Goal: Task Accomplishment & Management: Manage account settings

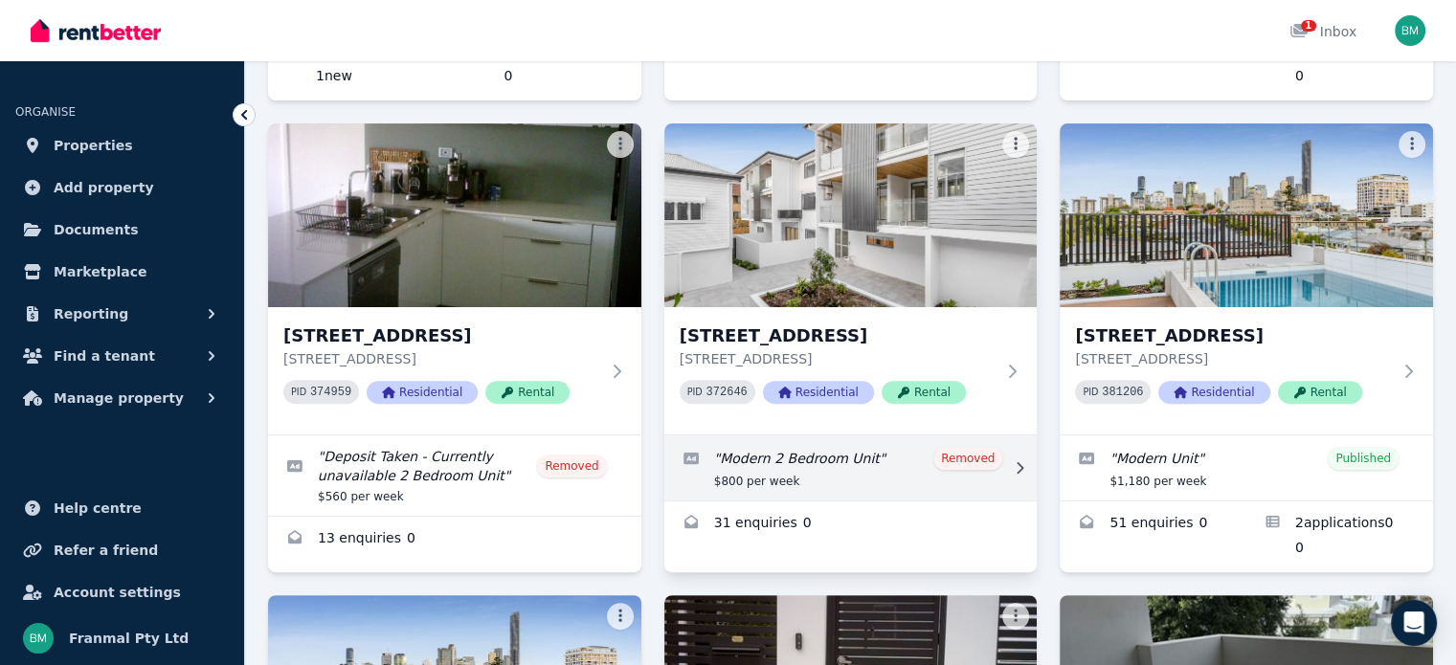
scroll to position [670, 0]
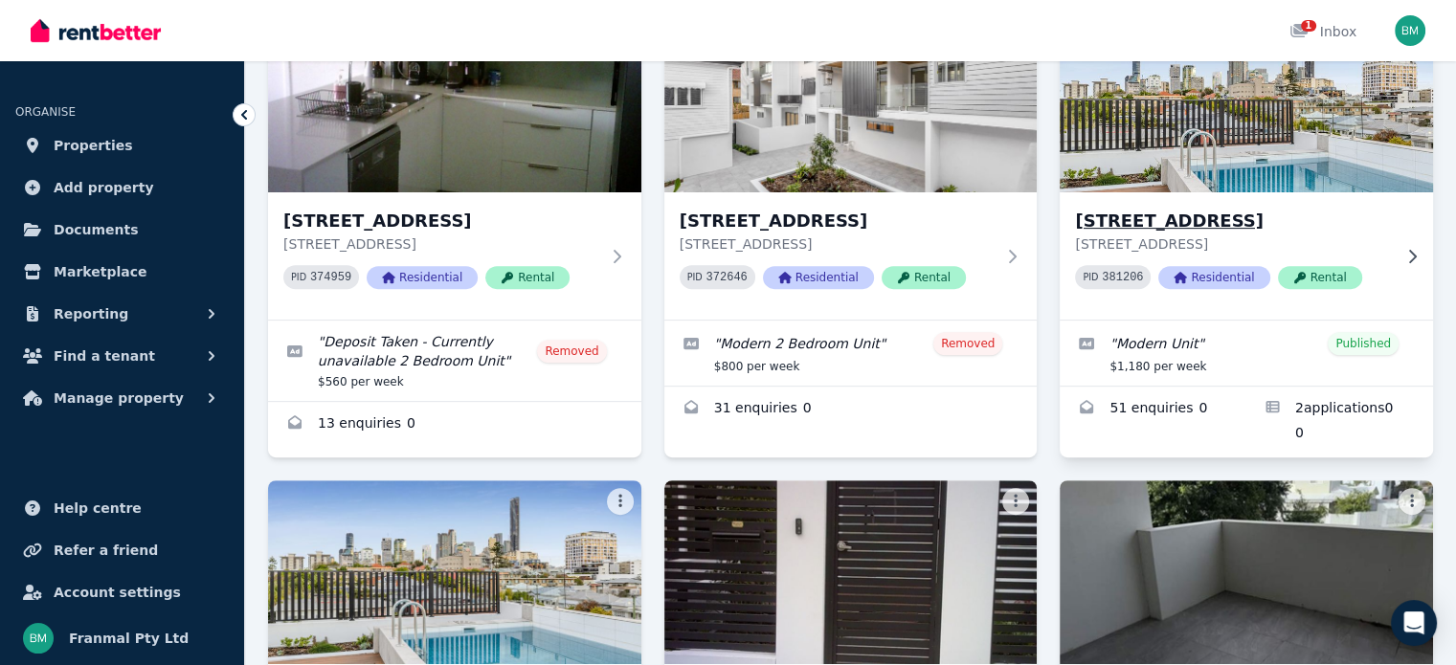
click at [1195, 228] on h3 "[STREET_ADDRESS]" at bounding box center [1233, 221] width 316 height 27
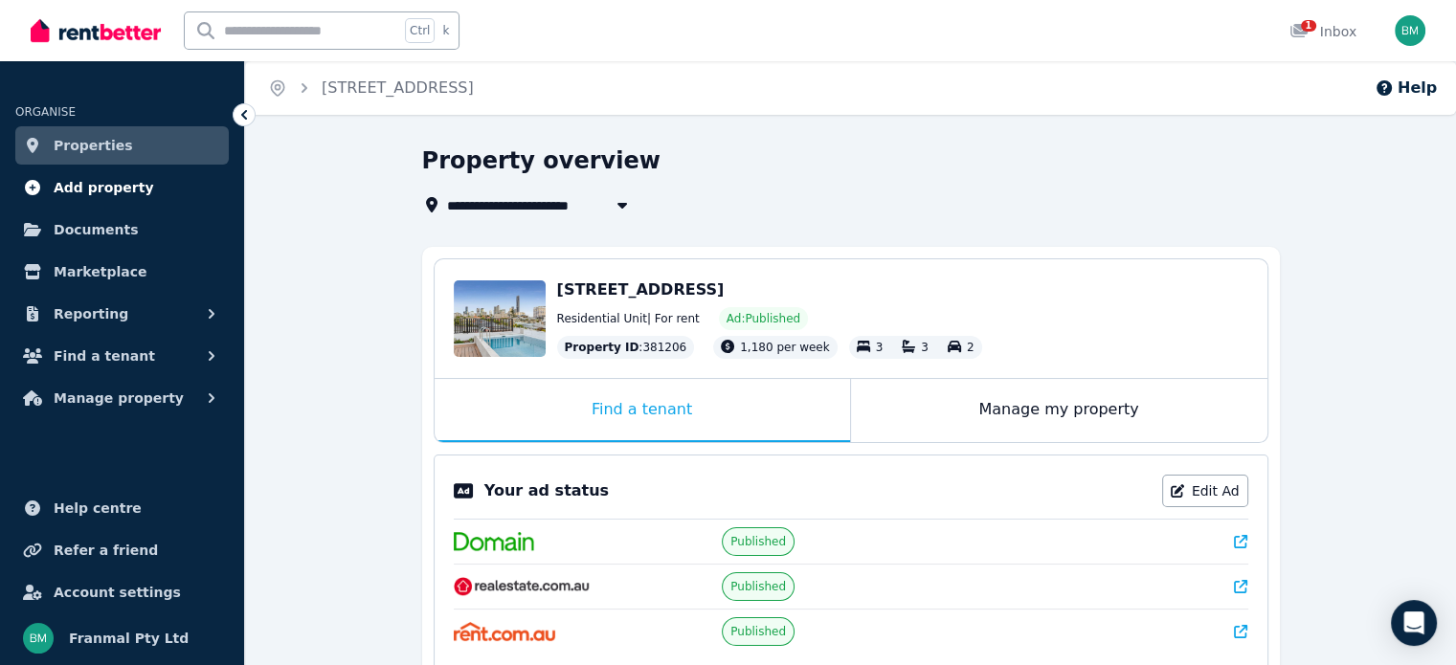
click at [100, 182] on span "Add property" at bounding box center [104, 187] width 101 height 23
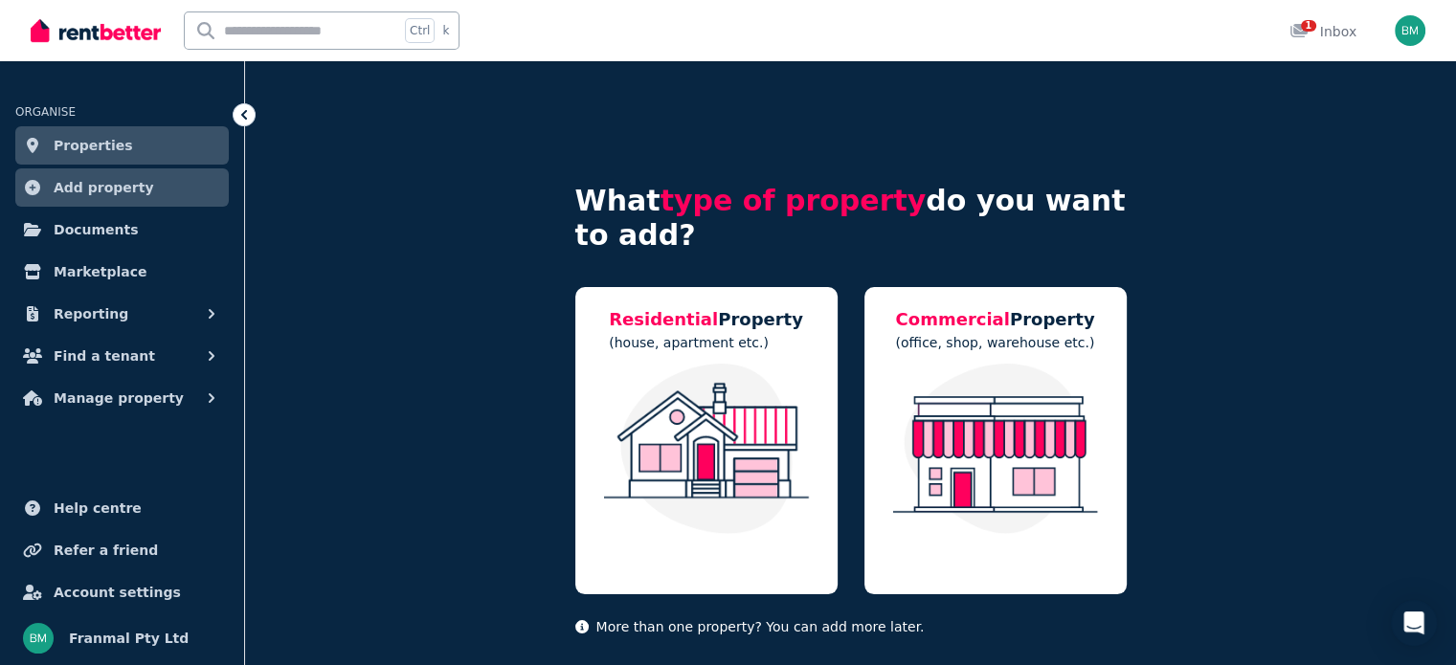
click at [101, 133] on link "Properties" at bounding box center [121, 145] width 213 height 38
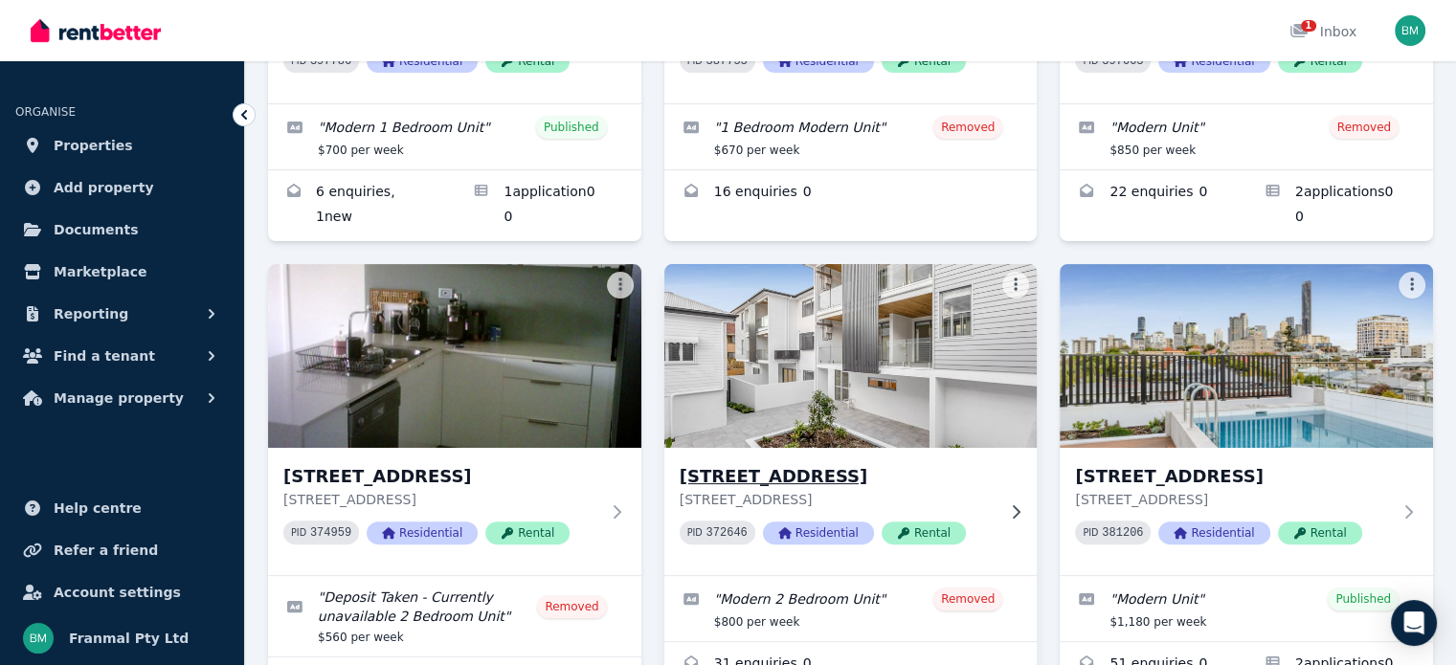
scroll to position [383, 0]
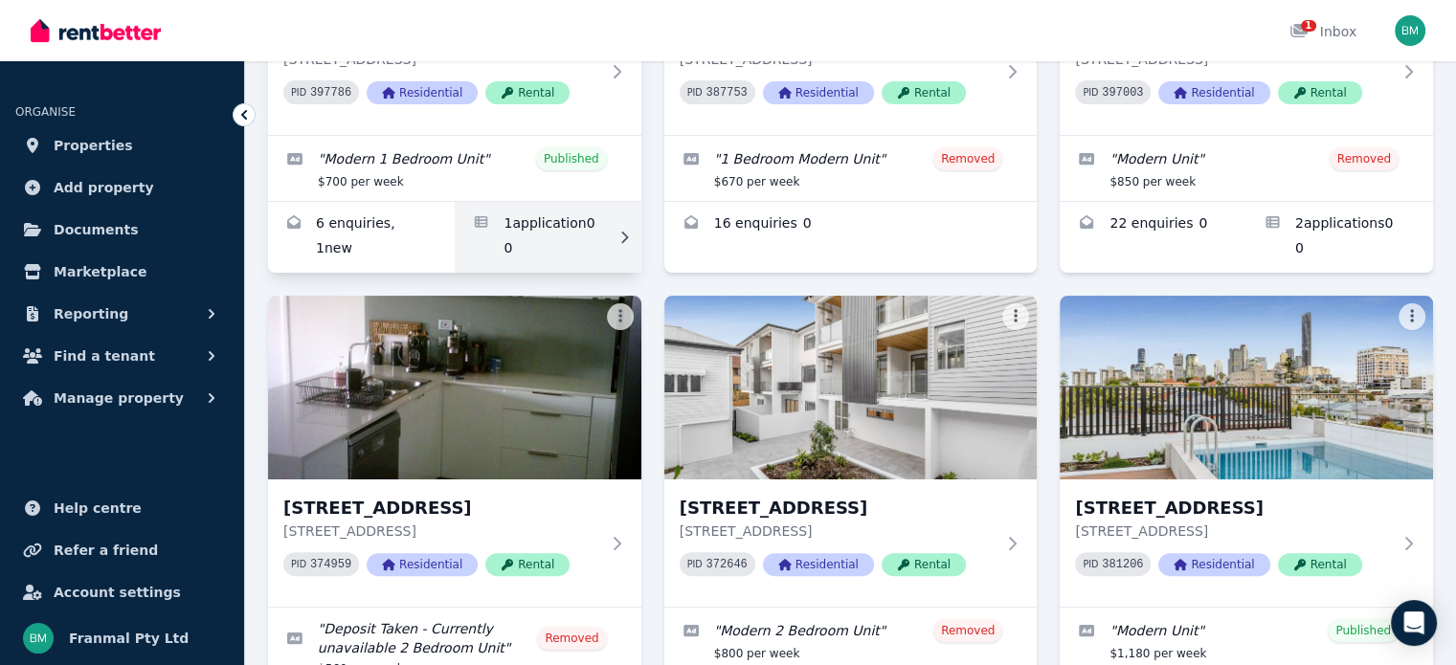
click at [532, 221] on link "Applications for 1/157 Harcourt St, New Farm" at bounding box center [548, 237] width 187 height 71
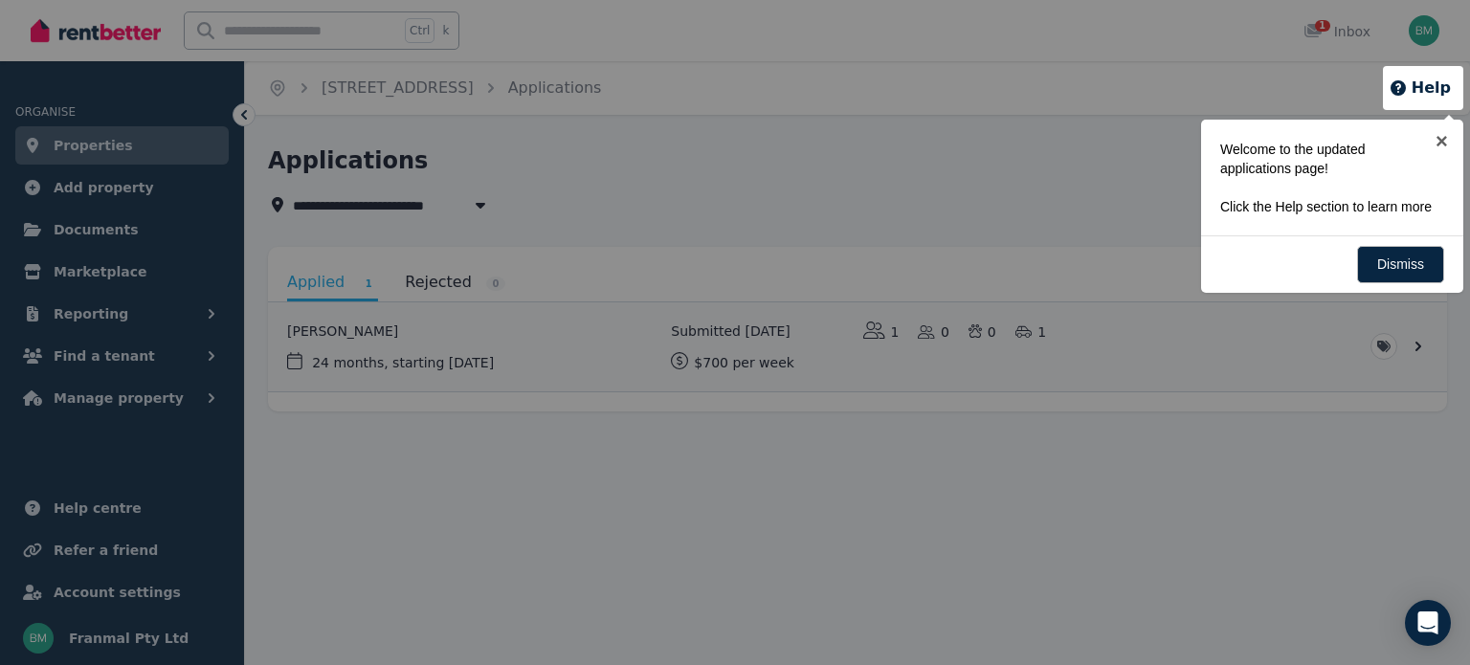
click at [1421, 344] on div at bounding box center [735, 332] width 1470 height 665
click at [341, 328] on div at bounding box center [735, 332] width 1470 height 665
click at [364, 366] on div at bounding box center [735, 332] width 1470 height 665
click at [1384, 345] on div at bounding box center [735, 332] width 1470 height 665
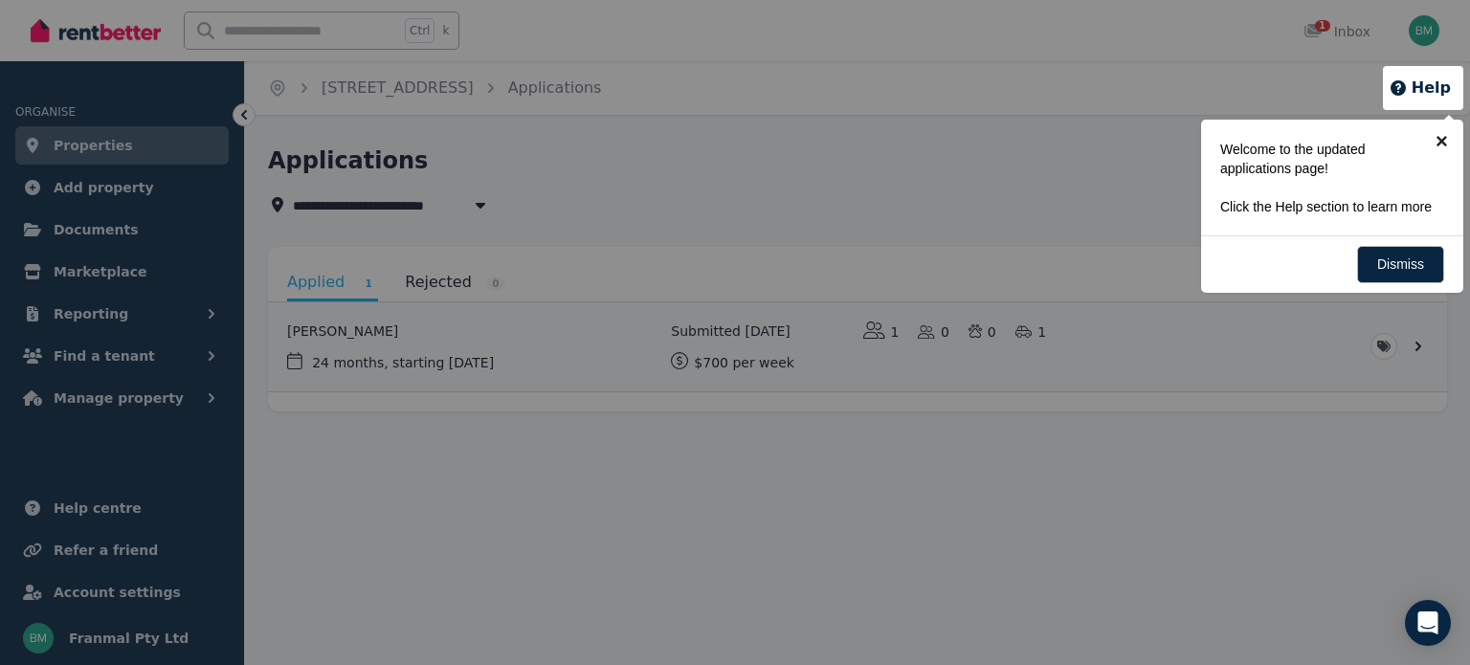
click at [1440, 145] on link "×" at bounding box center [1442, 141] width 43 height 43
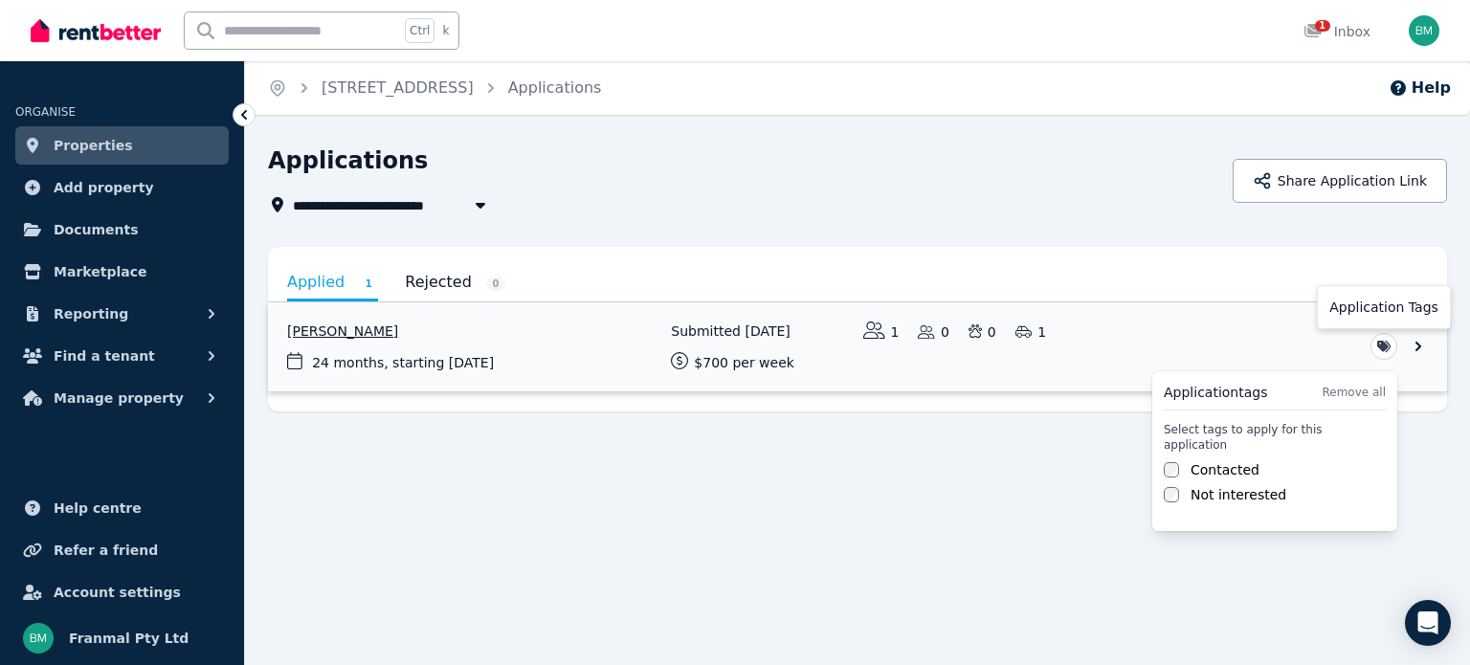
click at [1387, 345] on html "**********" at bounding box center [735, 332] width 1470 height 665
click at [1413, 344] on html "**********" at bounding box center [735, 332] width 1470 height 665
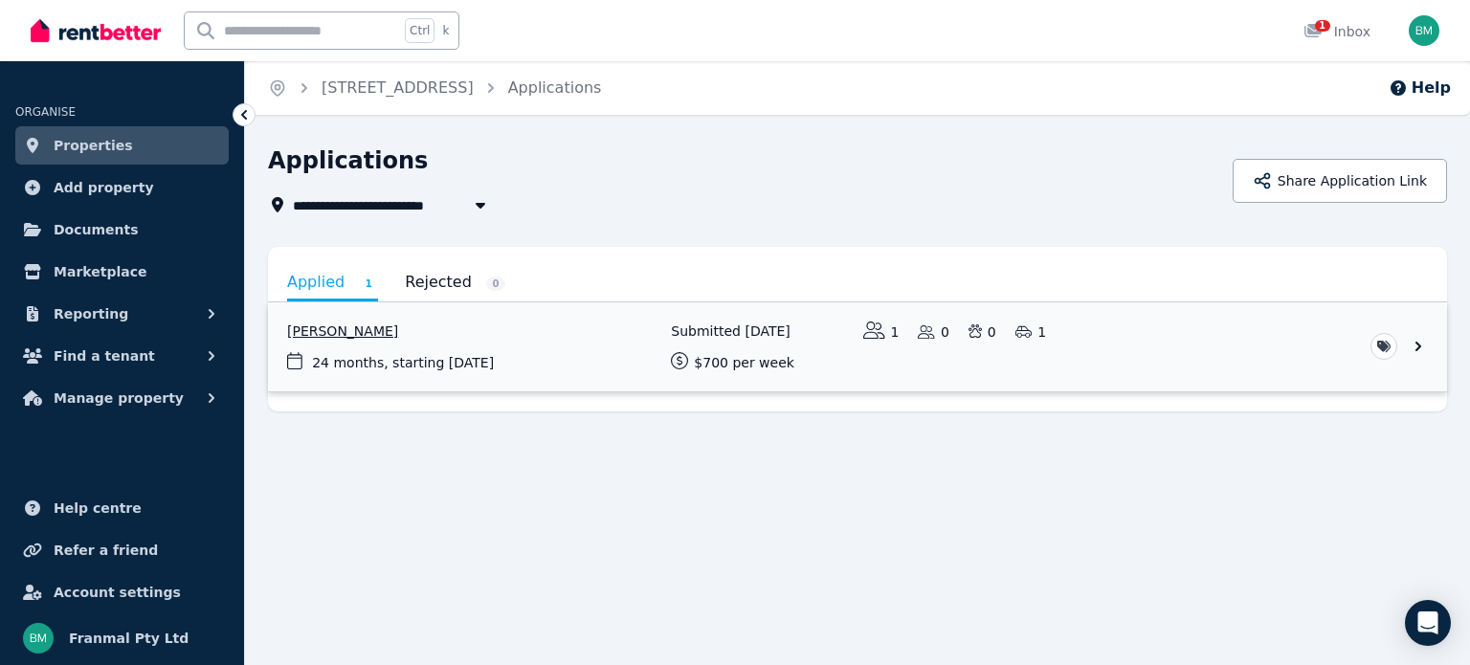
click at [1415, 344] on link "View application: Hayden Voigt" at bounding box center [857, 346] width 1179 height 89
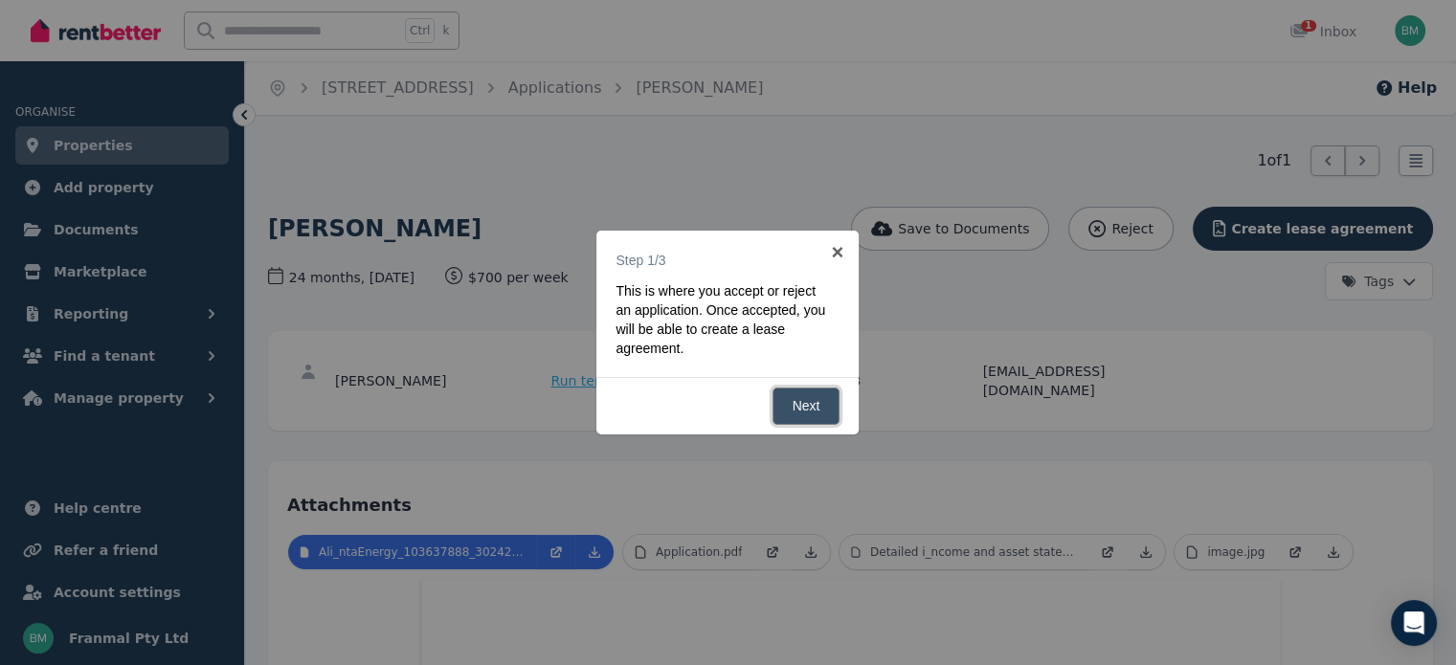
click at [809, 408] on link "Next" at bounding box center [806, 406] width 68 height 37
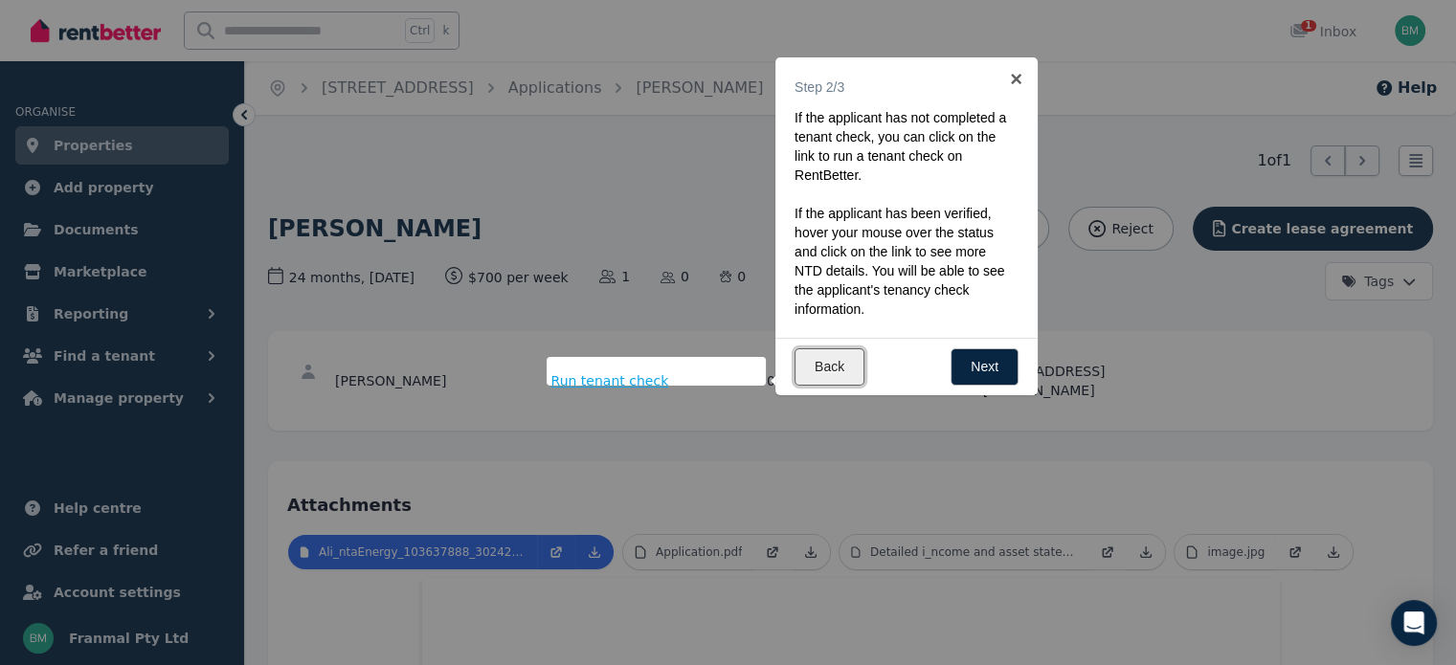
click at [837, 350] on link "Back" at bounding box center [830, 366] width 70 height 37
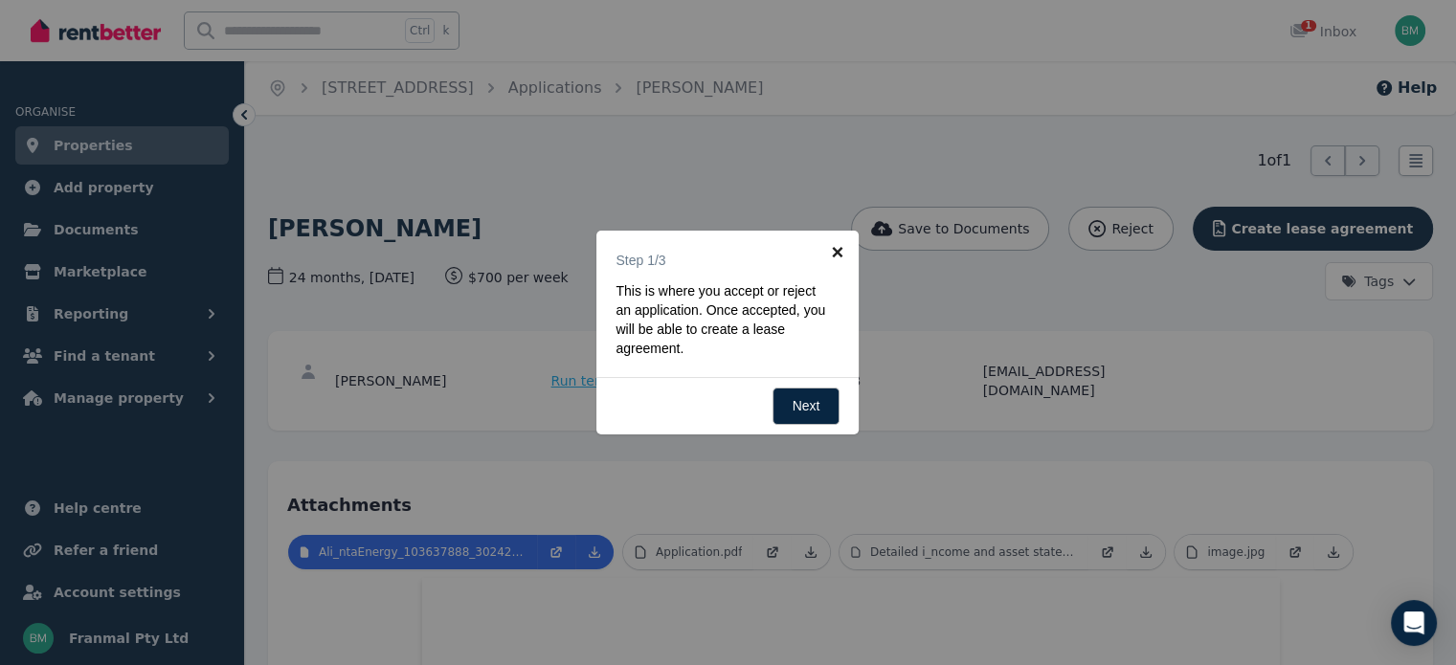
click at [837, 245] on link "×" at bounding box center [837, 252] width 43 height 43
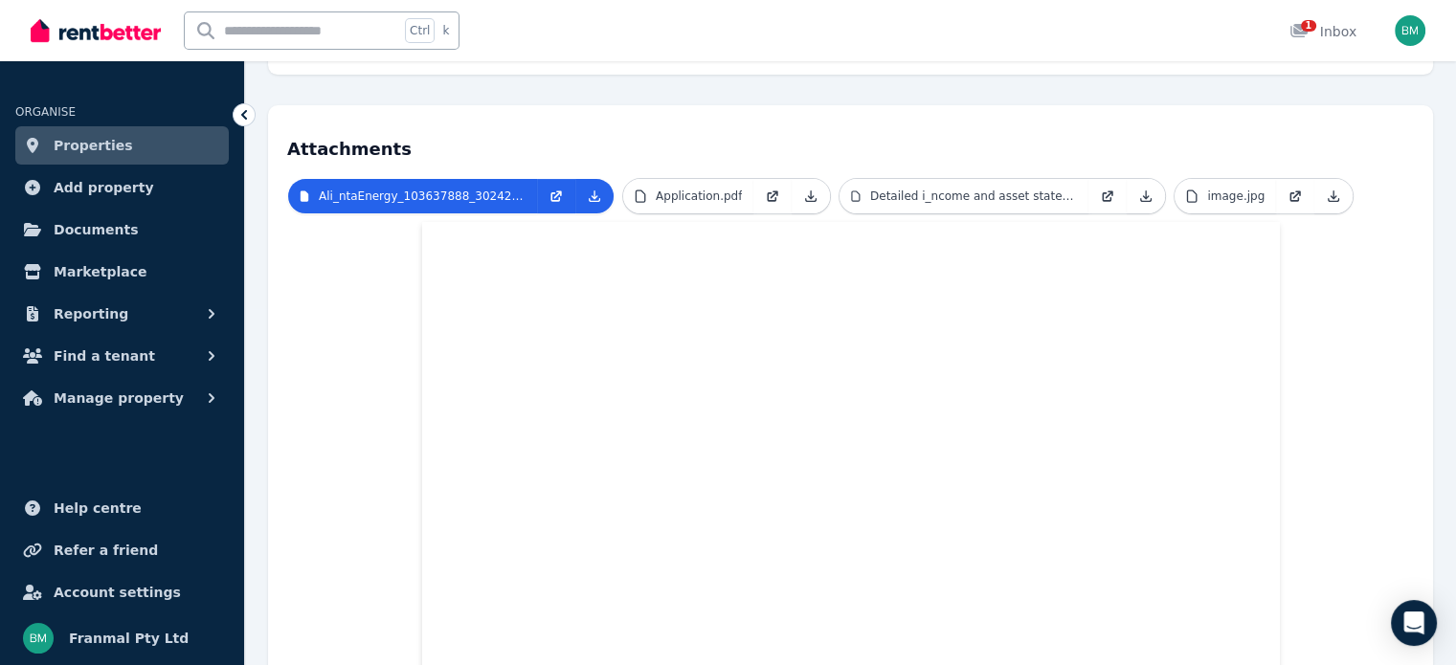
scroll to position [96, 0]
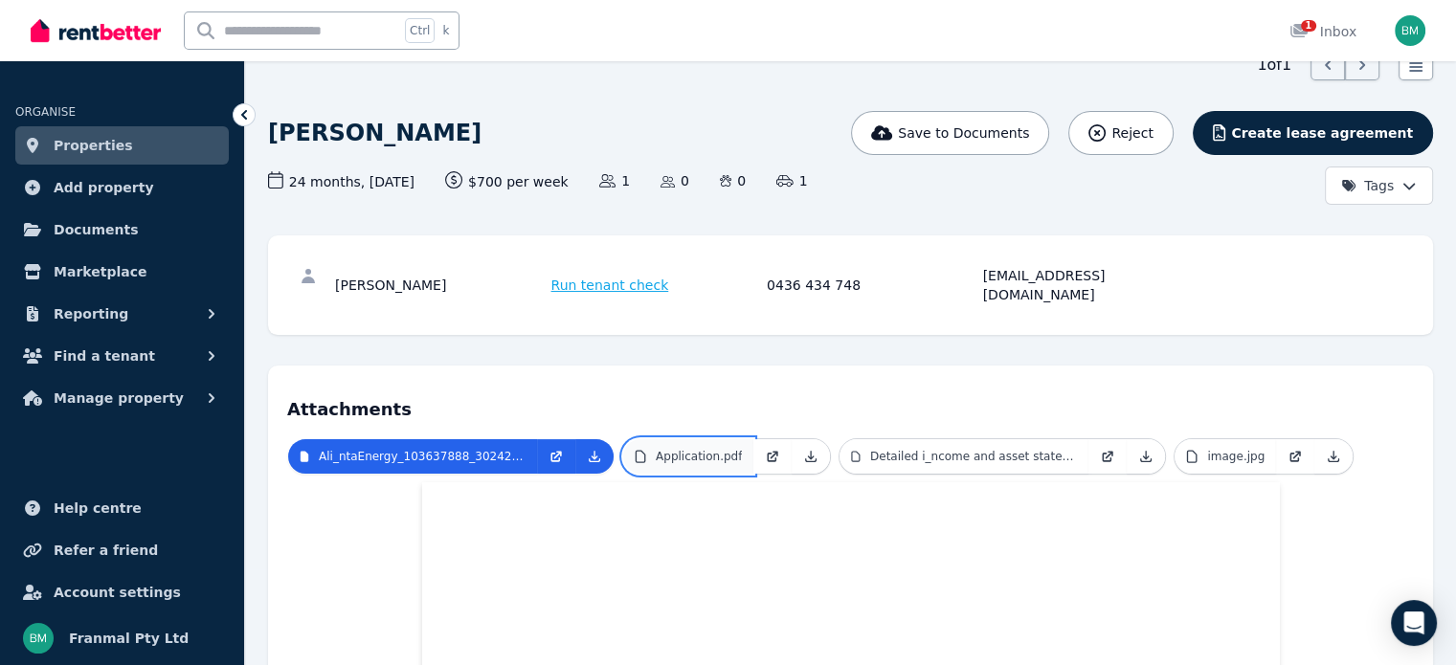
click at [712, 449] on p "Application.pdf" at bounding box center [699, 456] width 86 height 15
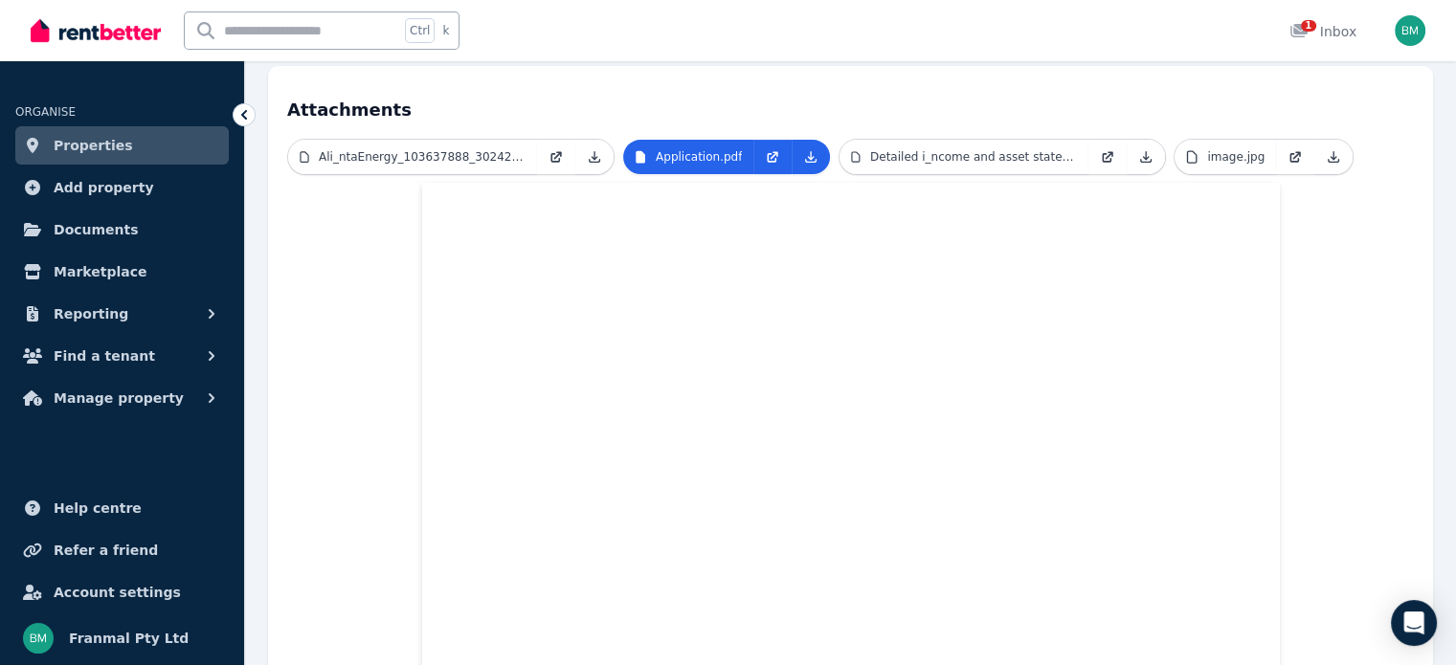
scroll to position [191, 0]
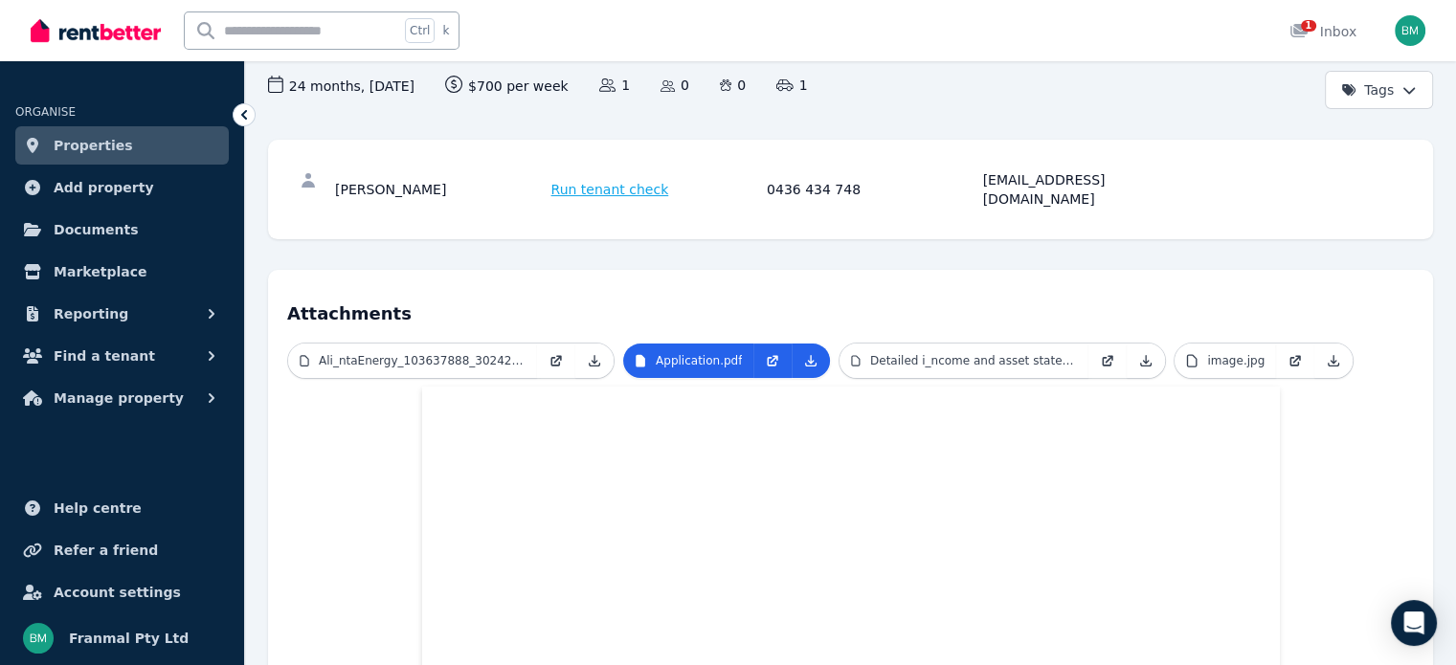
click at [247, 118] on icon at bounding box center [244, 114] width 19 height 19
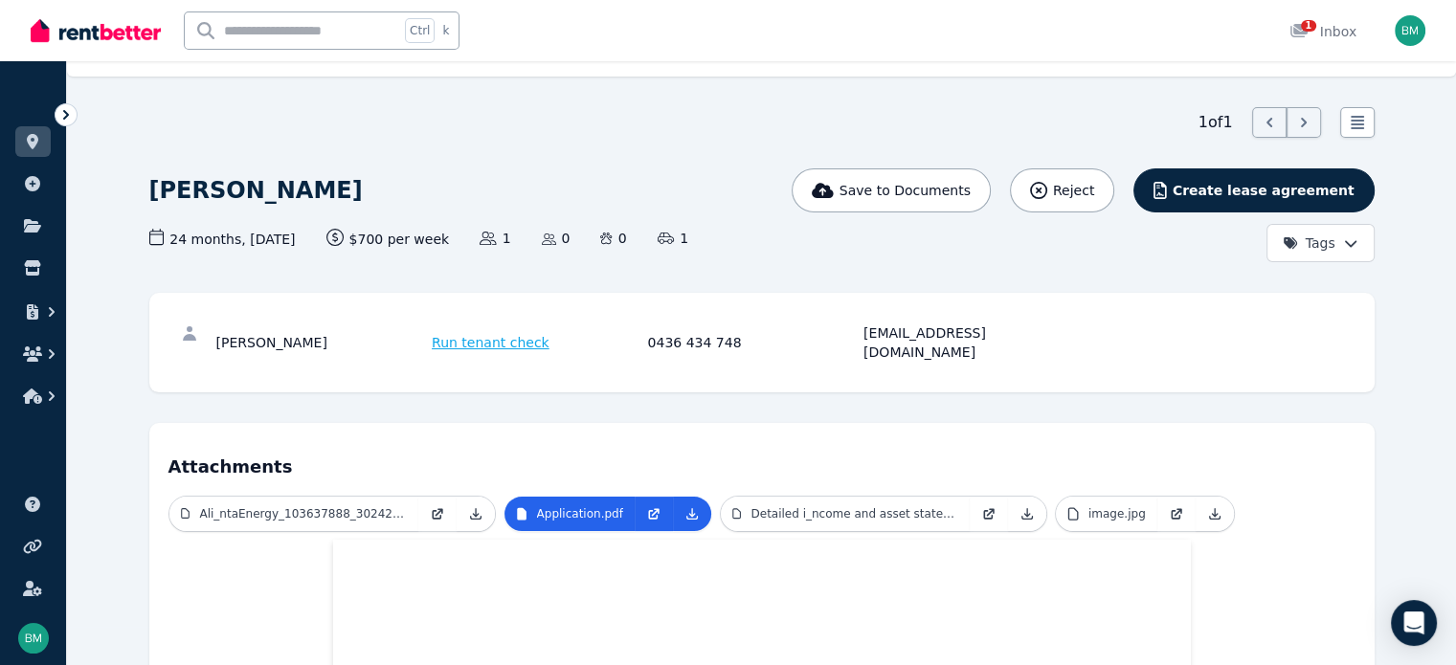
scroll to position [0, 0]
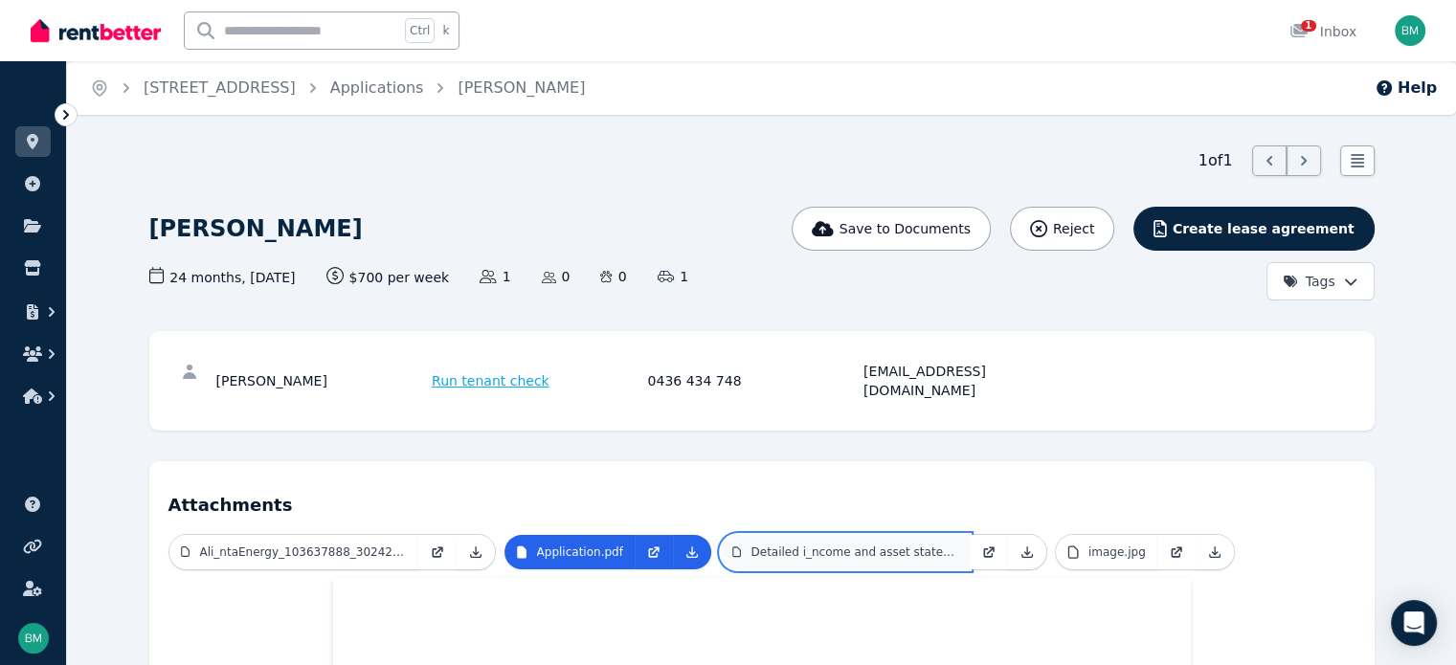
click at [750, 545] on p "Detailed i_ncome and asset statement.pdf" at bounding box center [853, 552] width 207 height 15
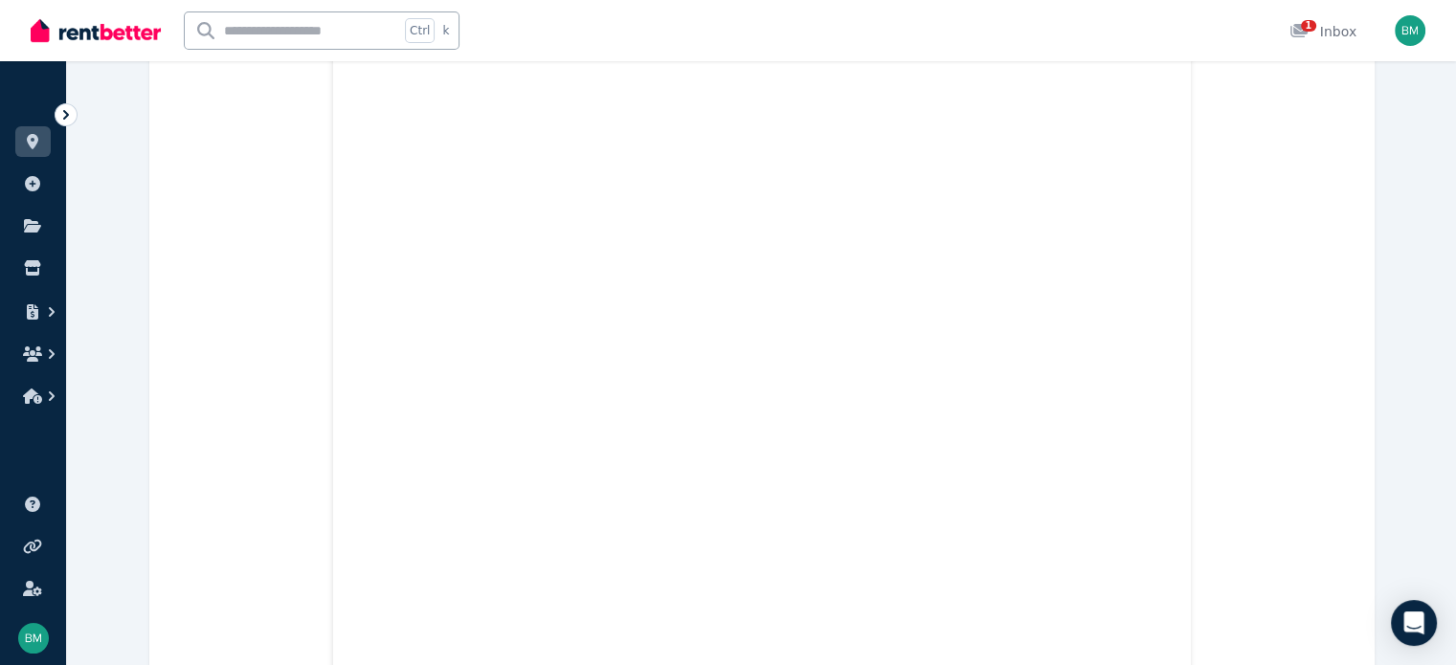
scroll to position [668, 0]
click at [69, 114] on icon at bounding box center [65, 114] width 19 height 19
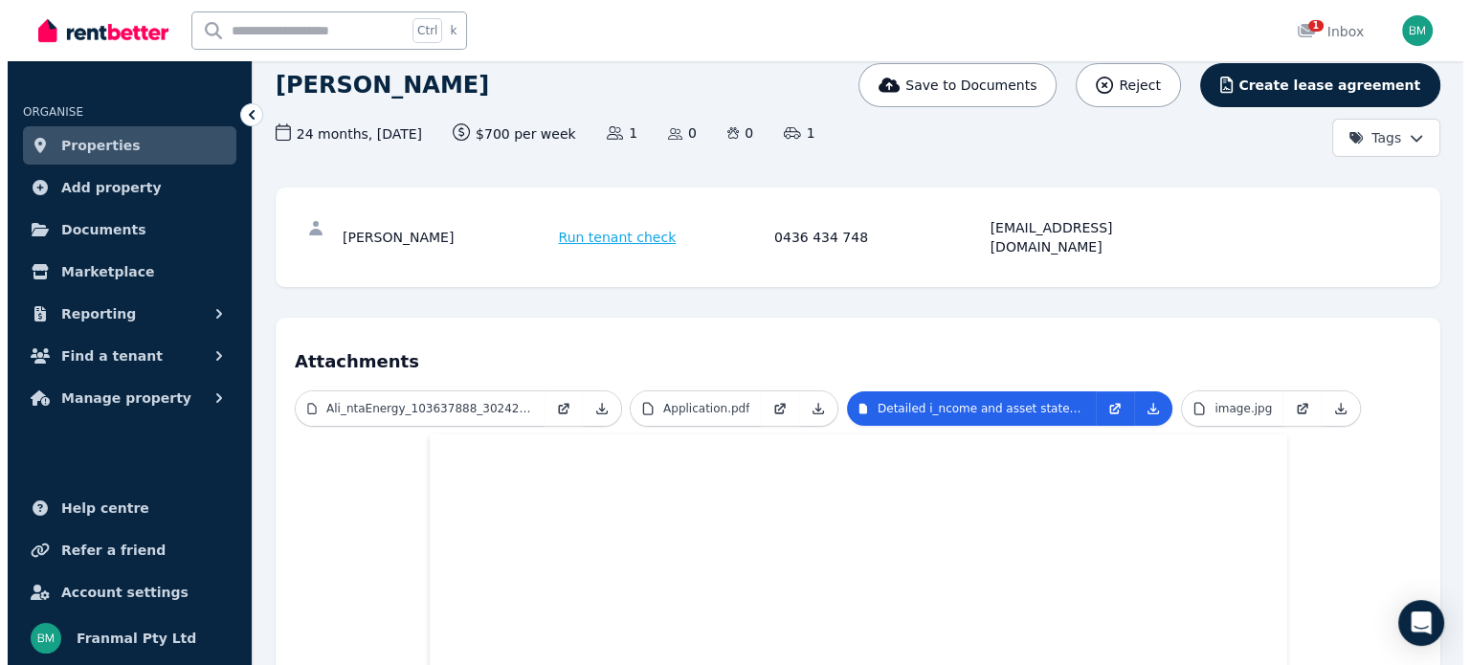
scroll to position [94, 0]
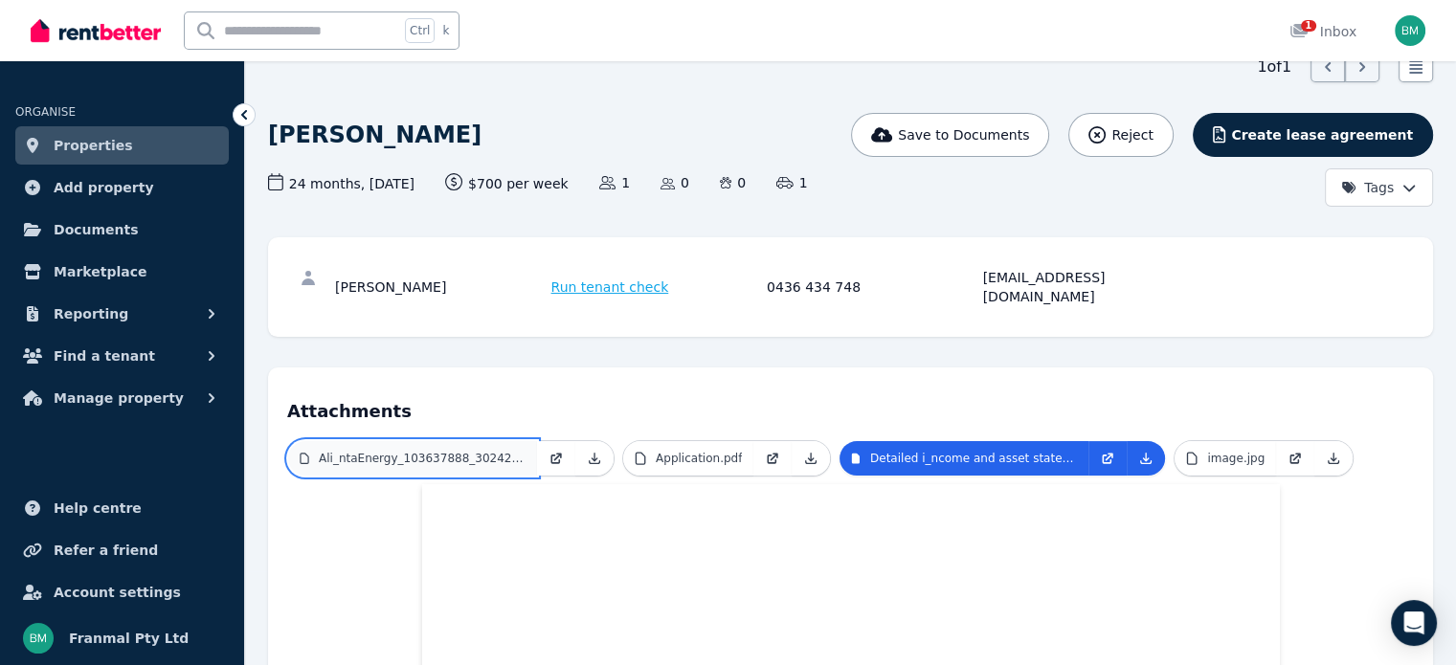
click at [386, 451] on p "Ali_ntaEnergy_103637888_30242450.pdf" at bounding box center [422, 458] width 207 height 15
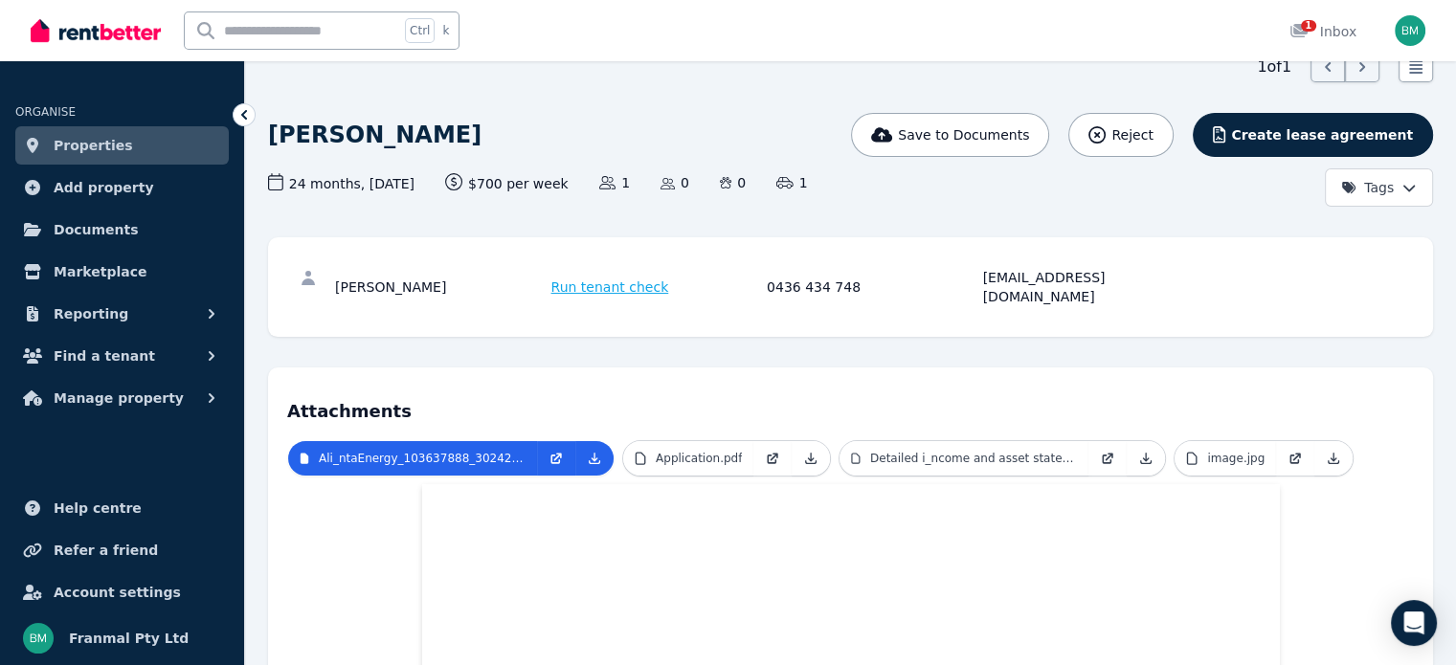
click at [597, 278] on span "Run tenant check" at bounding box center [610, 287] width 118 height 19
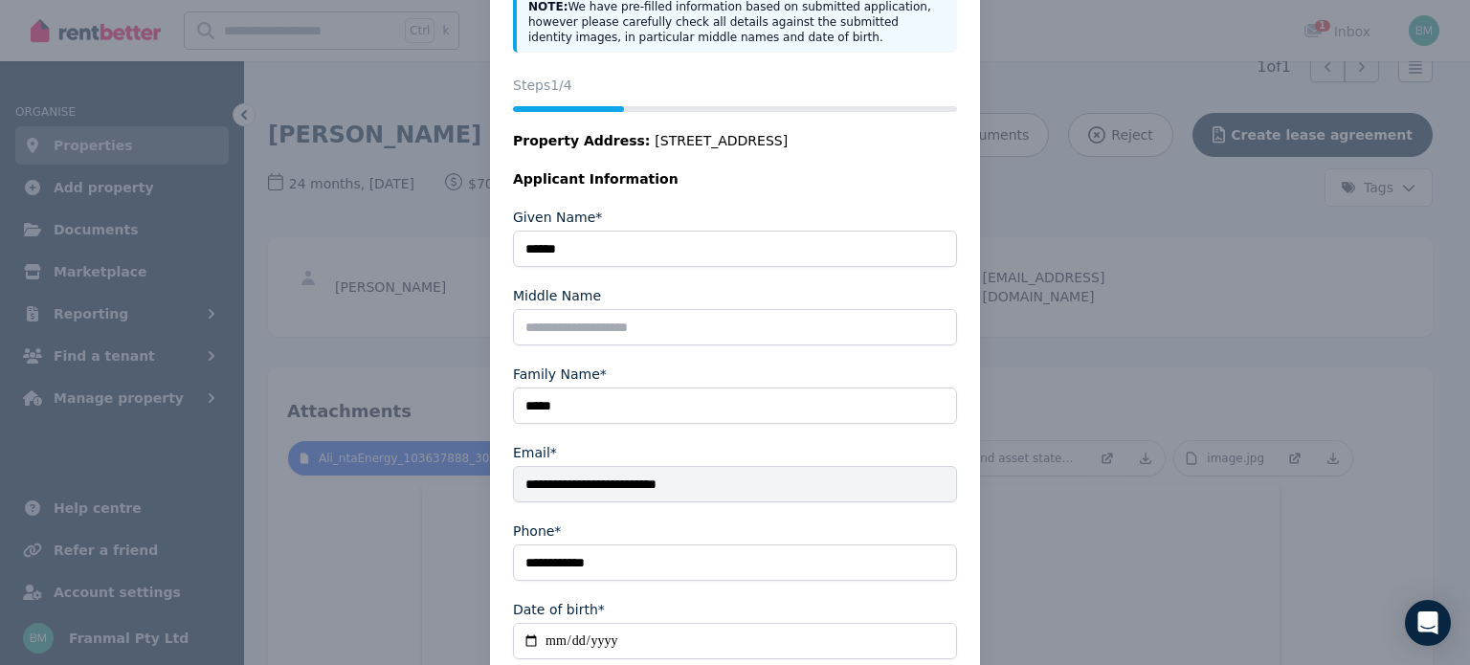
scroll to position [265, 0]
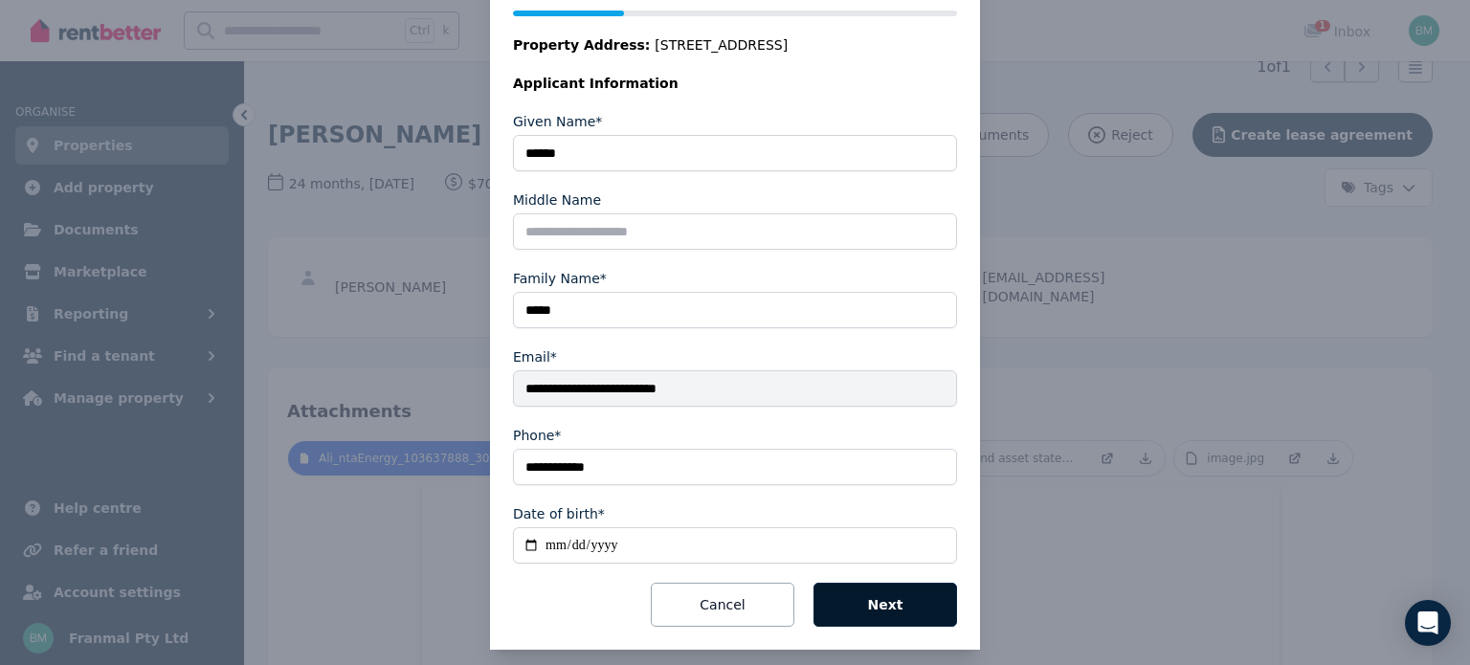
click at [873, 593] on button "Next" at bounding box center [886, 605] width 144 height 44
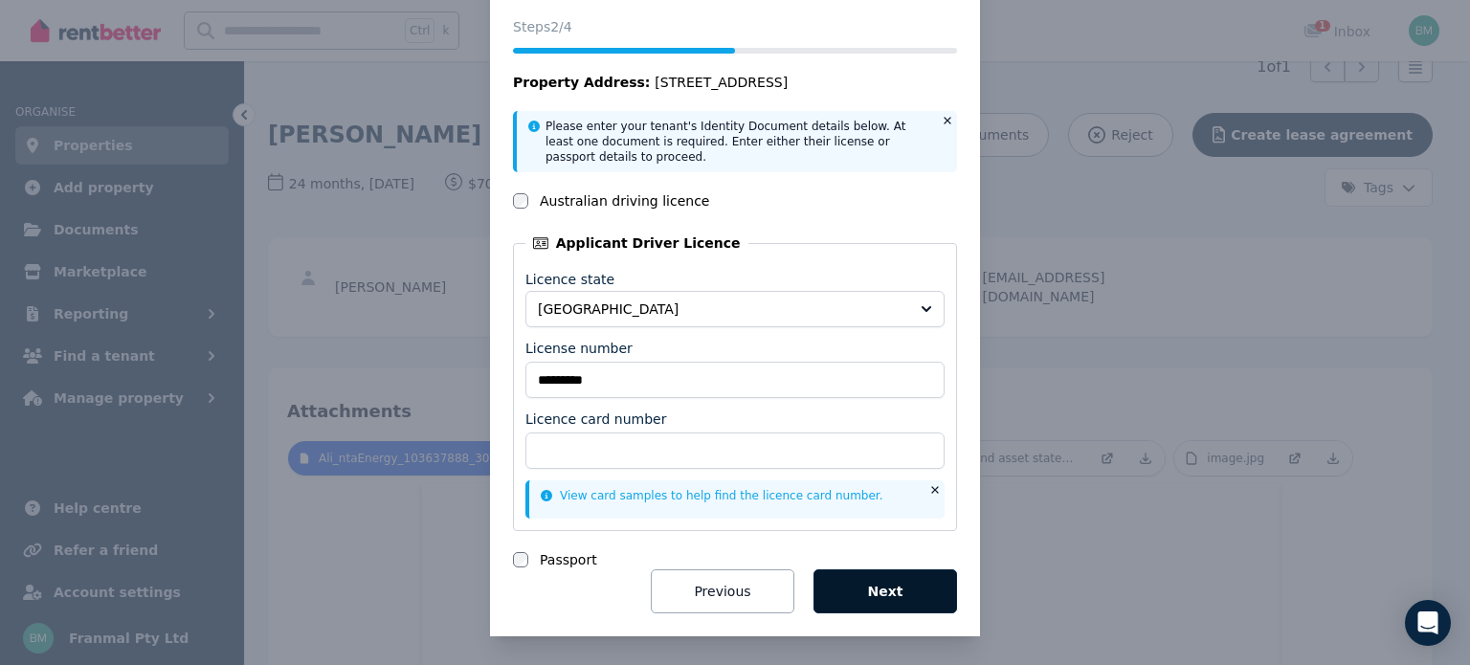
click at [861, 600] on button "Next" at bounding box center [886, 592] width 144 height 44
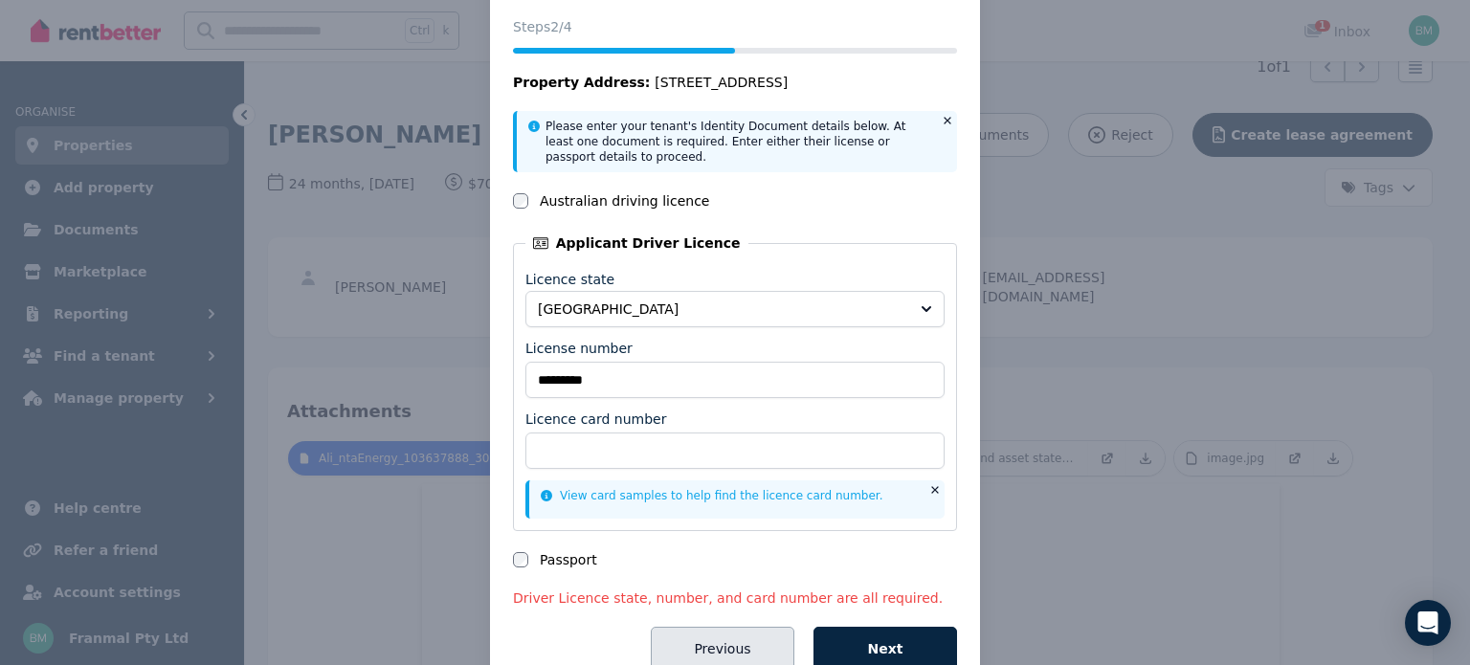
click at [728, 645] on button "Previous" at bounding box center [723, 649] width 144 height 44
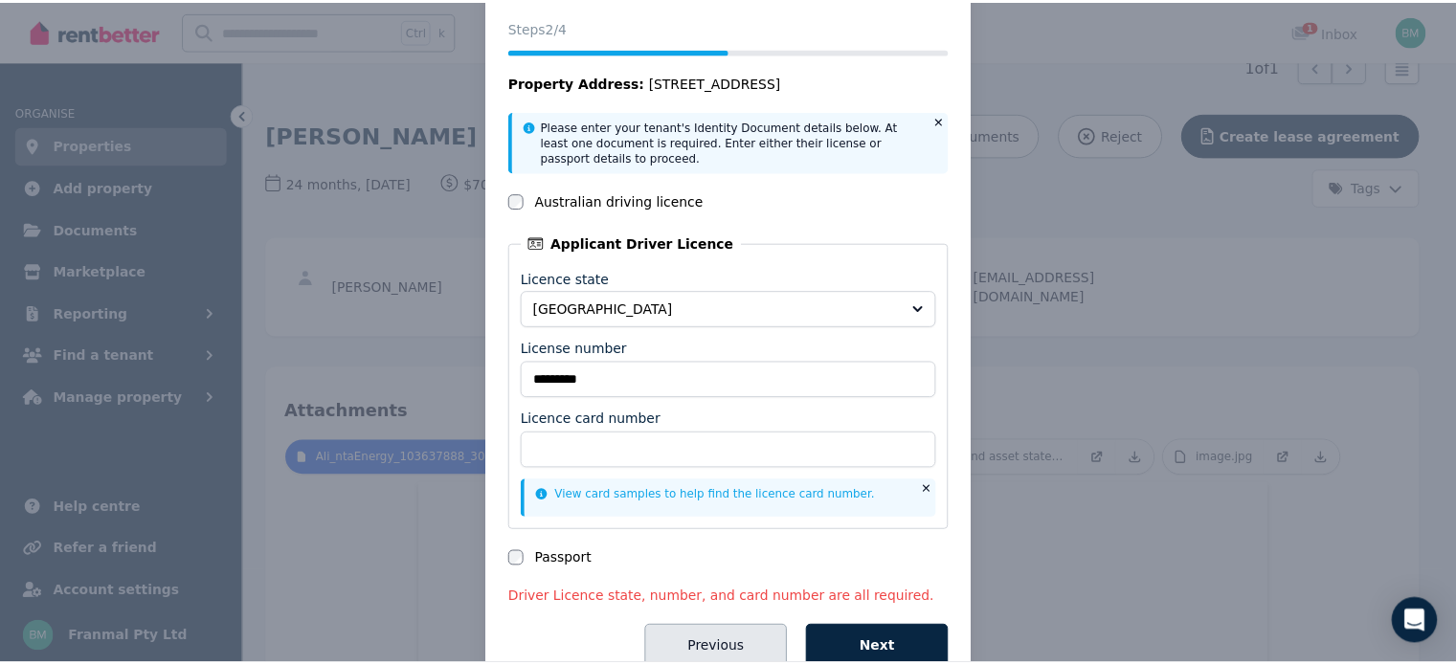
scroll to position [228, 0]
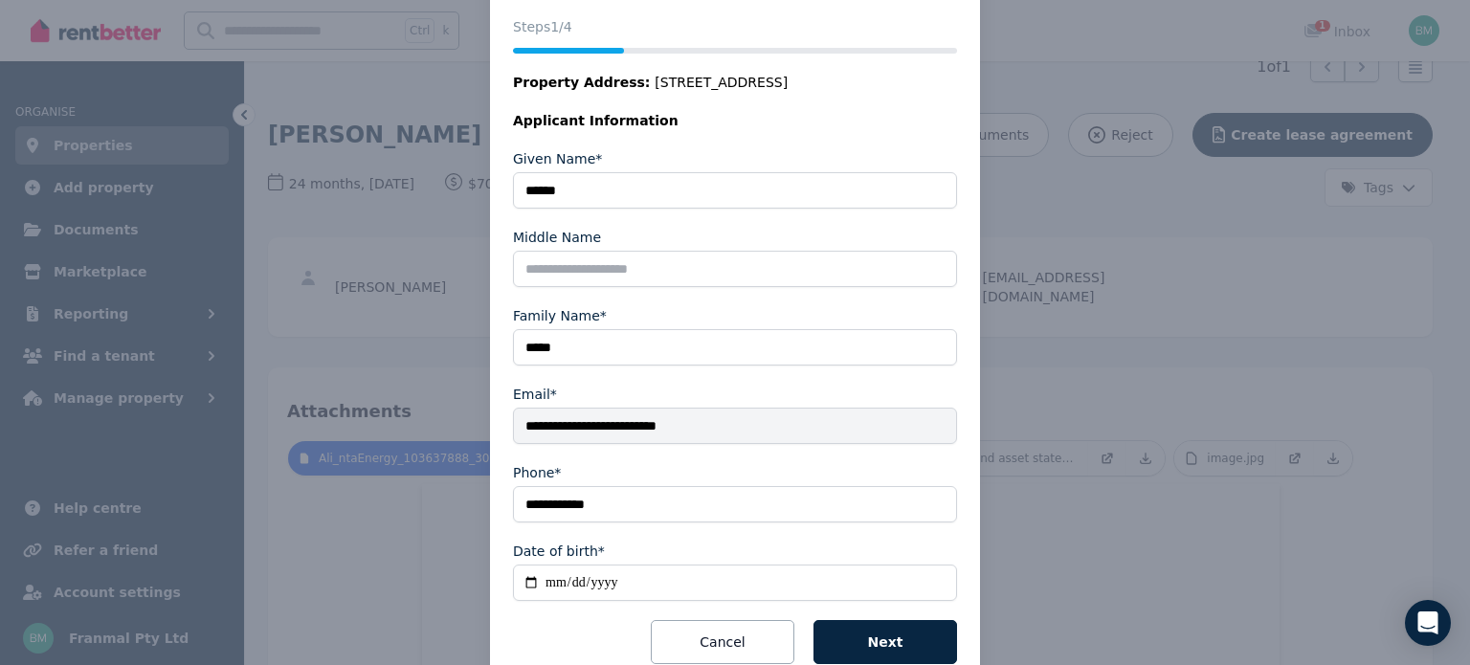
drag, startPoint x: 712, startPoint y: 639, endPoint x: 711, endPoint y: 621, distance: 18.2
click at [711, 638] on button "Cancel" at bounding box center [723, 642] width 144 height 44
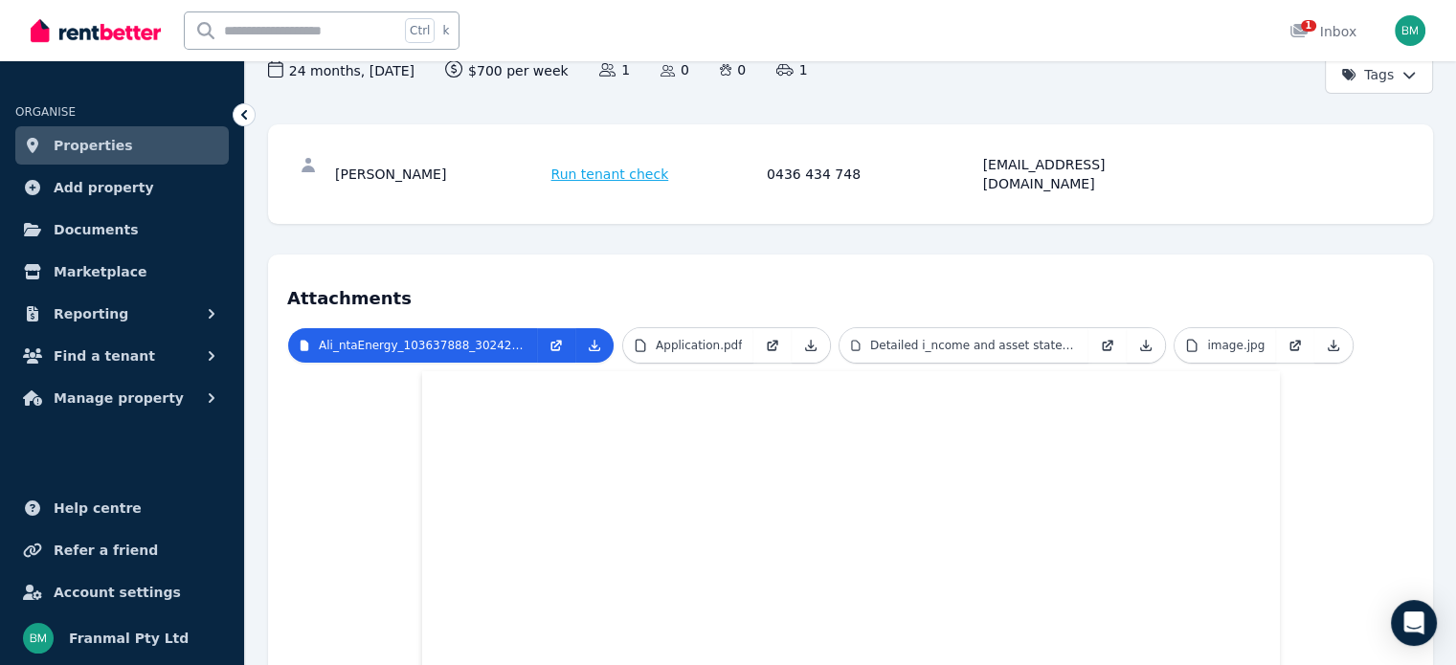
scroll to position [191, 0]
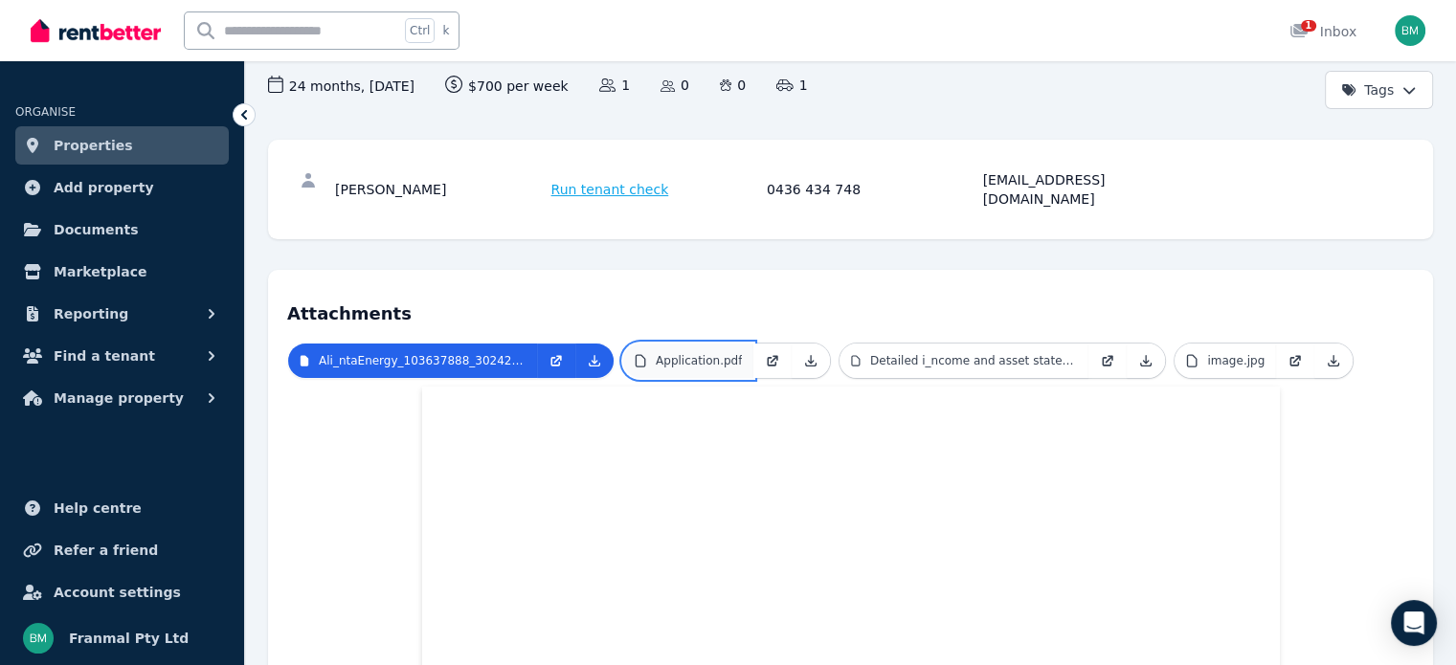
click at [704, 350] on link "Application.pdf" at bounding box center [688, 361] width 130 height 34
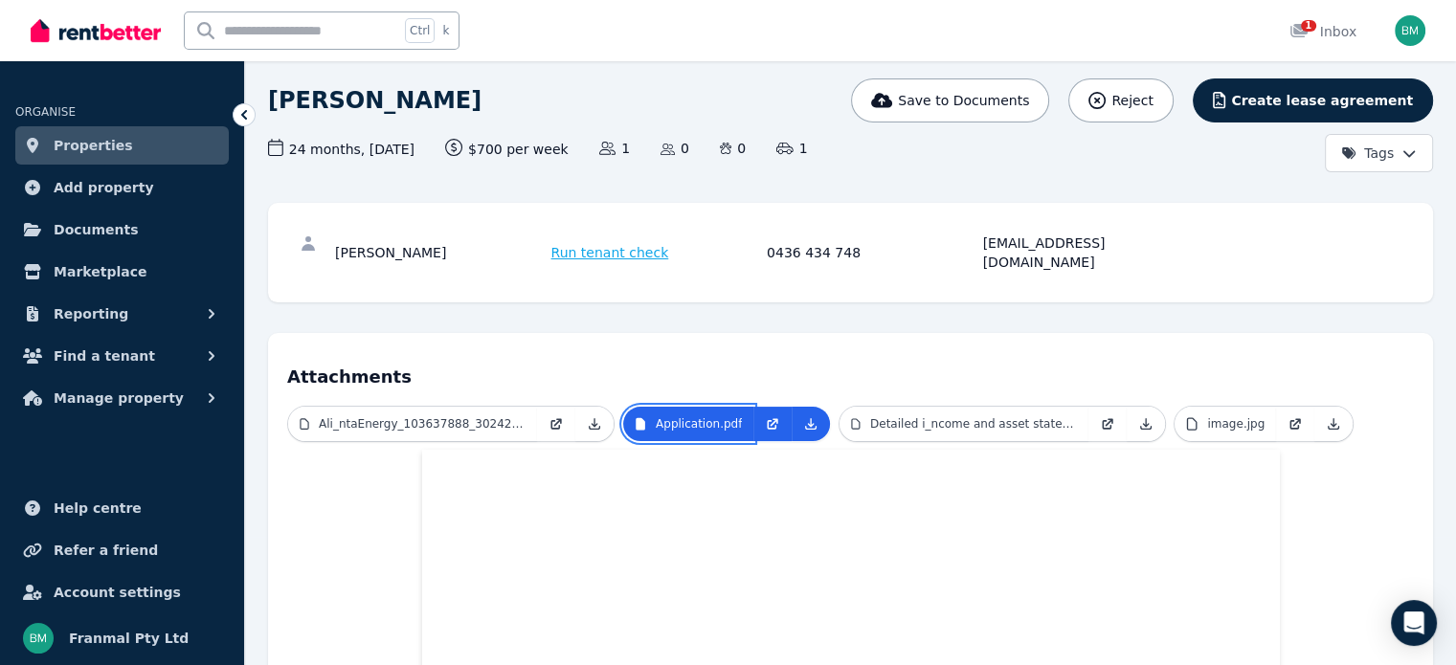
scroll to position [96, 0]
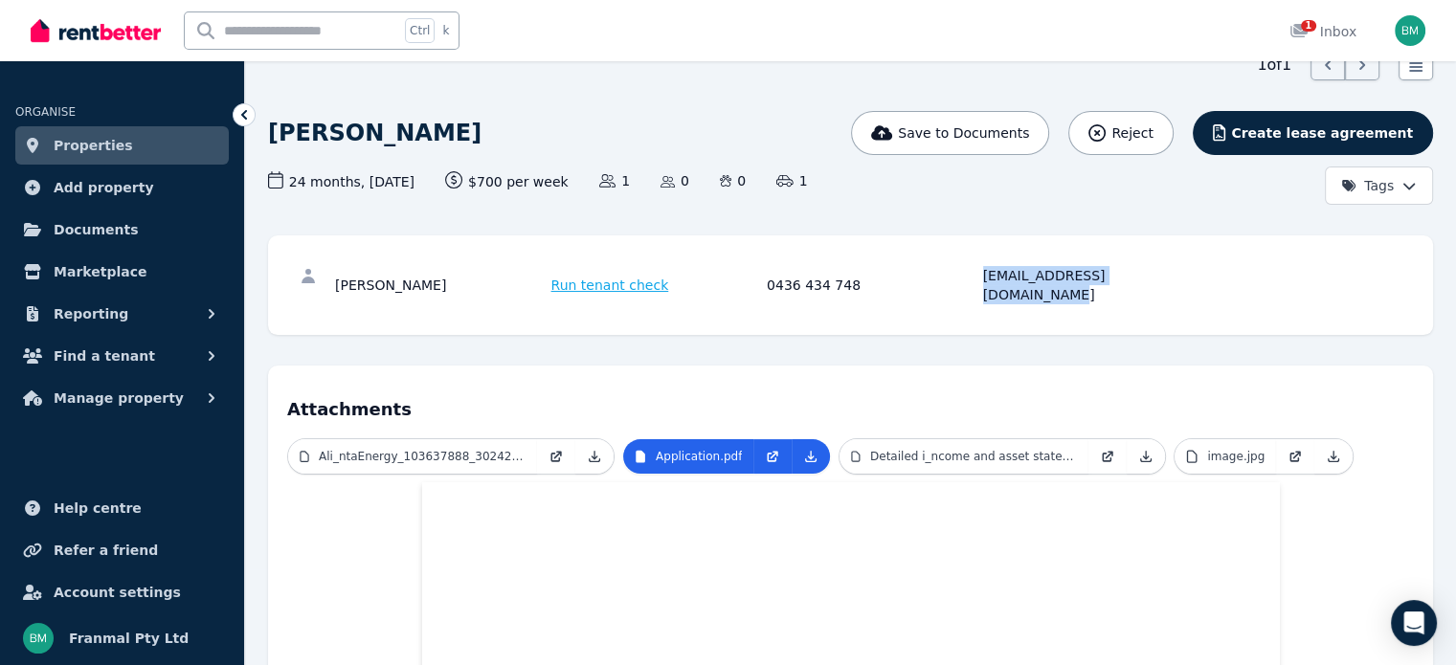
drag, startPoint x: 1176, startPoint y: 273, endPoint x: 980, endPoint y: 301, distance: 198.2
click at [980, 301] on div "Hayden Voigt Run tenant check 0436 434 748 haydenvoigt1994@outlook.com" at bounding box center [850, 285] width 1165 height 100
copy div "haydenvoigt1994@outlook.com"
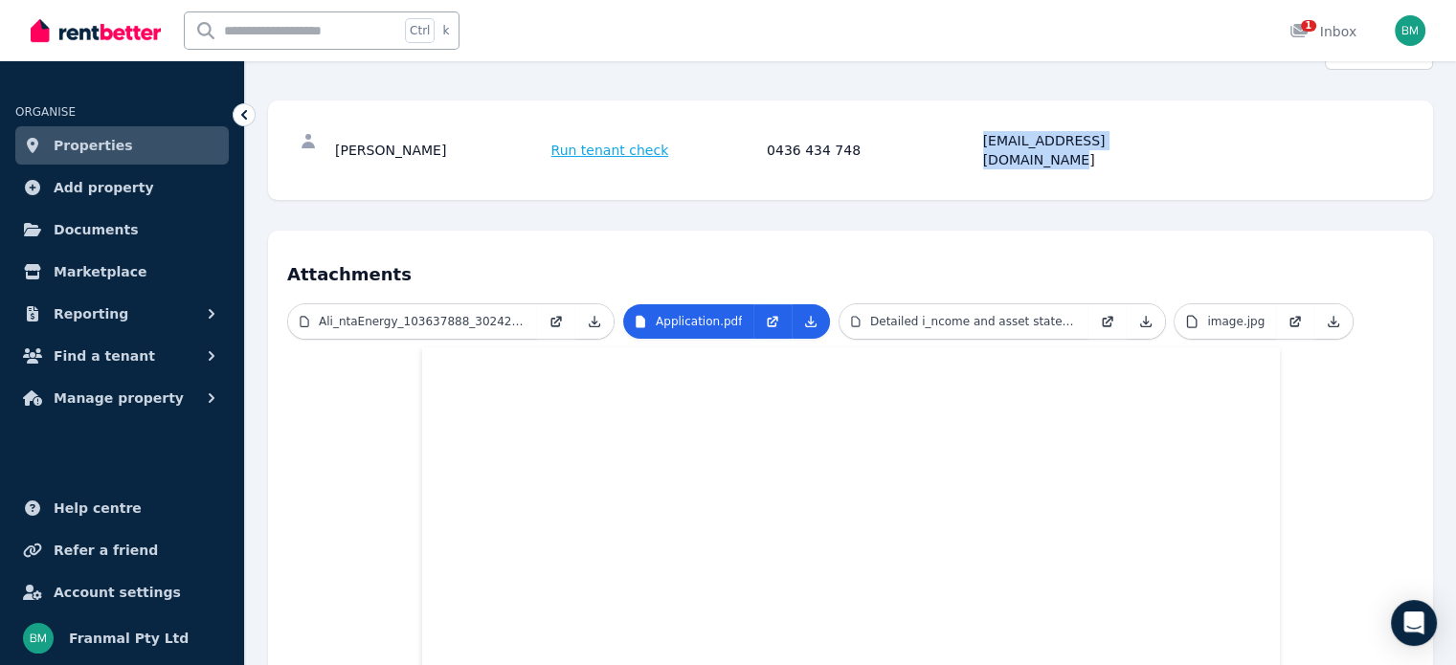
scroll to position [287, 0]
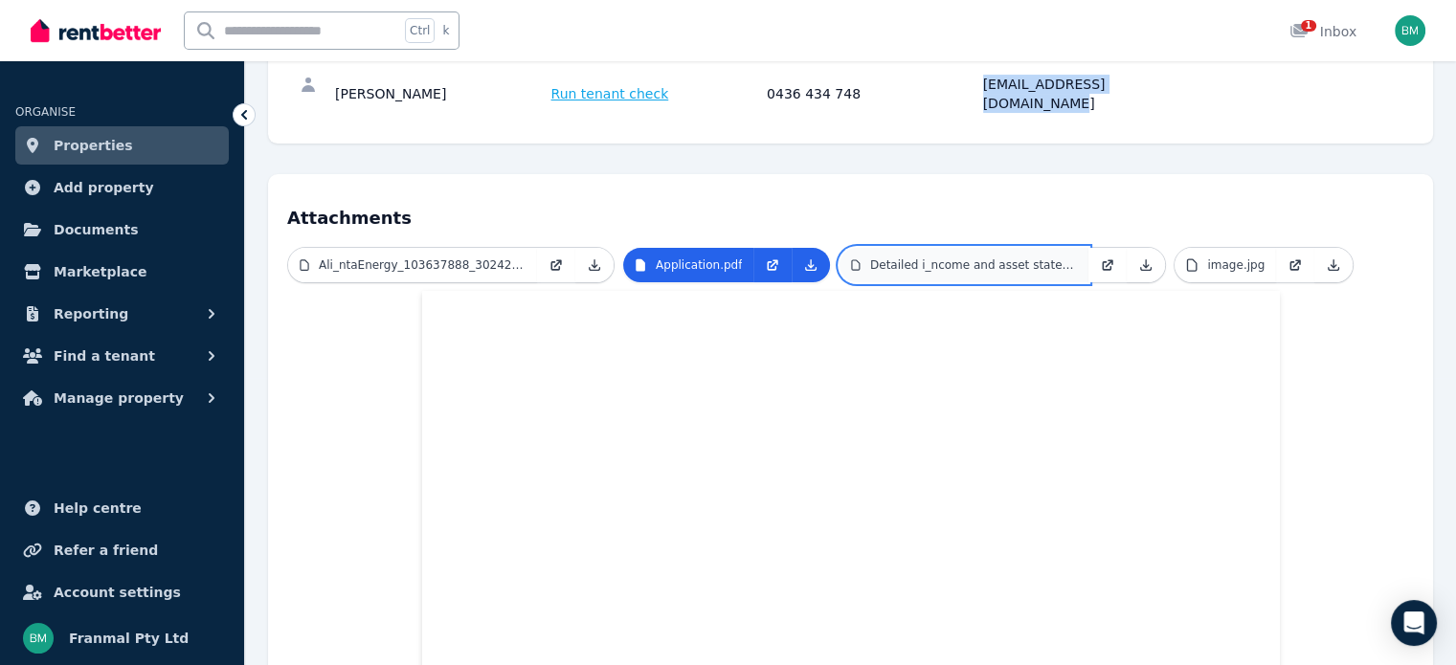
click at [992, 257] on p "Detailed i_ncome and asset statement.pdf" at bounding box center [973, 264] width 207 height 15
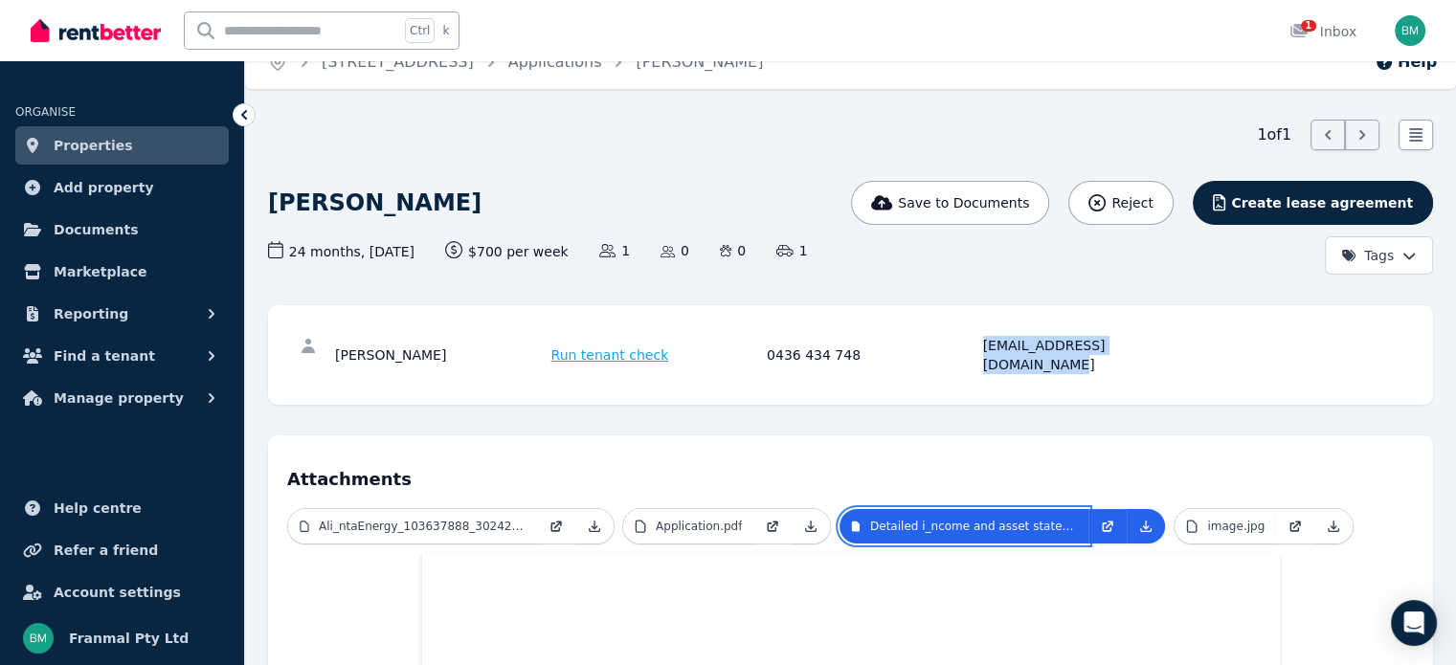
scroll to position [0, 0]
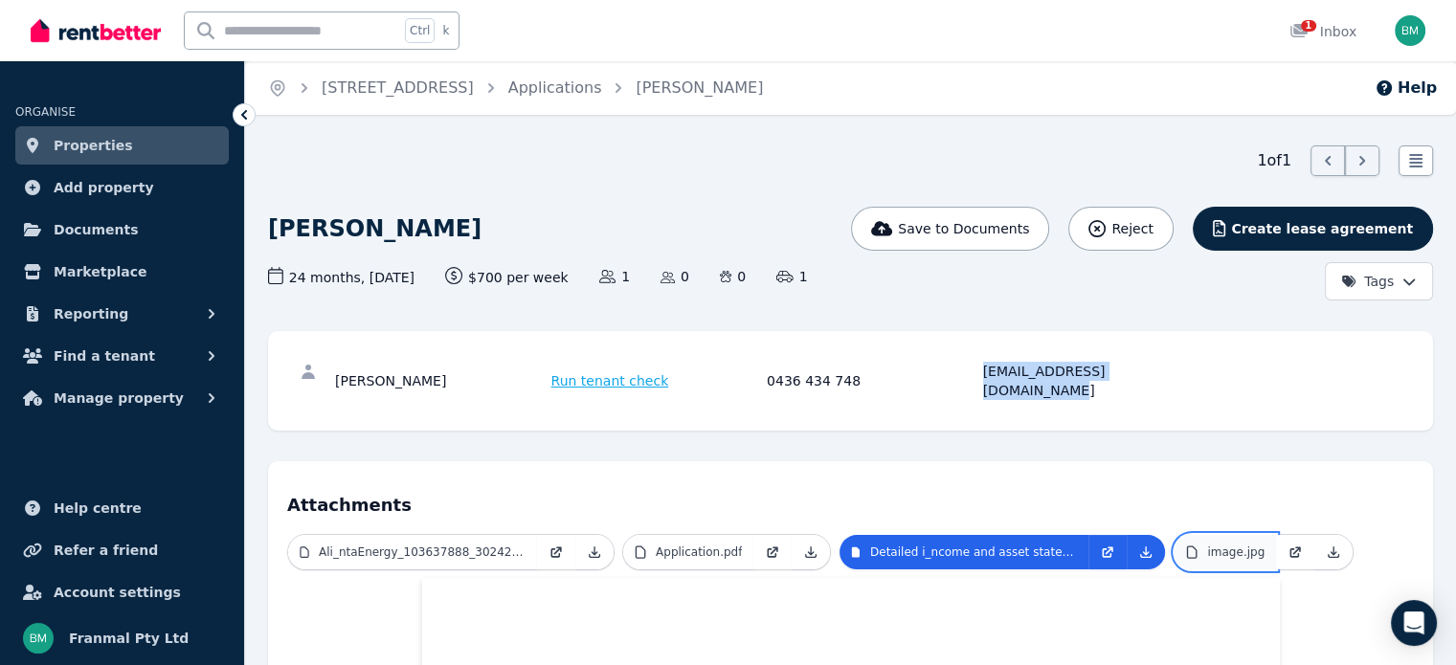
click at [1216, 545] on p "image.jpg" at bounding box center [1235, 552] width 57 height 15
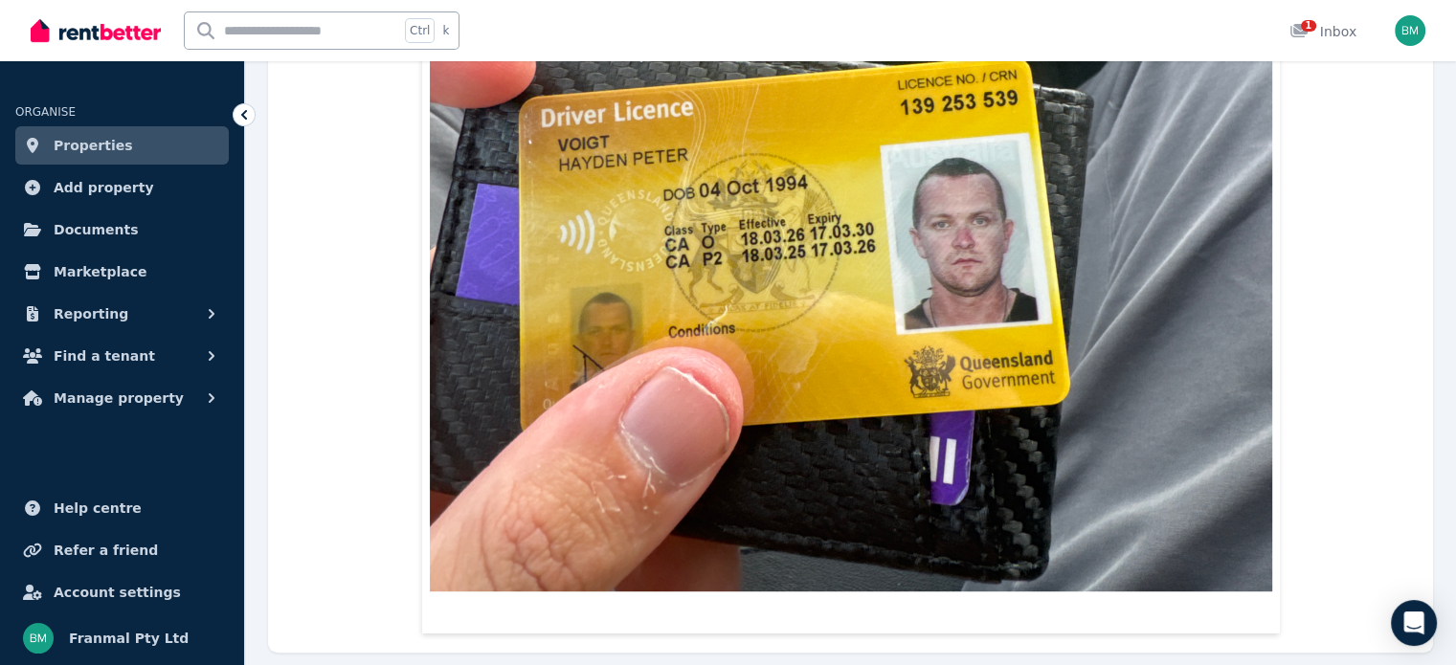
scroll to position [1149, 0]
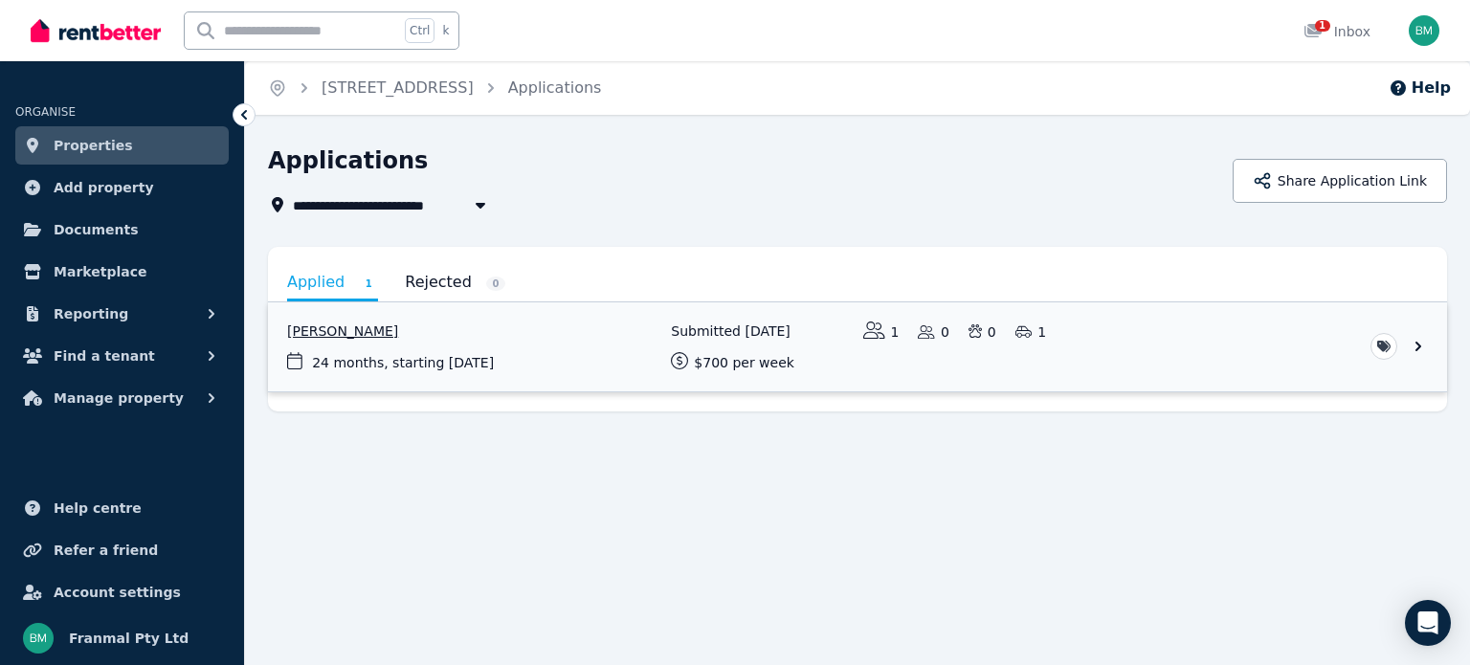
click at [1421, 348] on link "View application: Hayden Voigt" at bounding box center [857, 346] width 1179 height 89
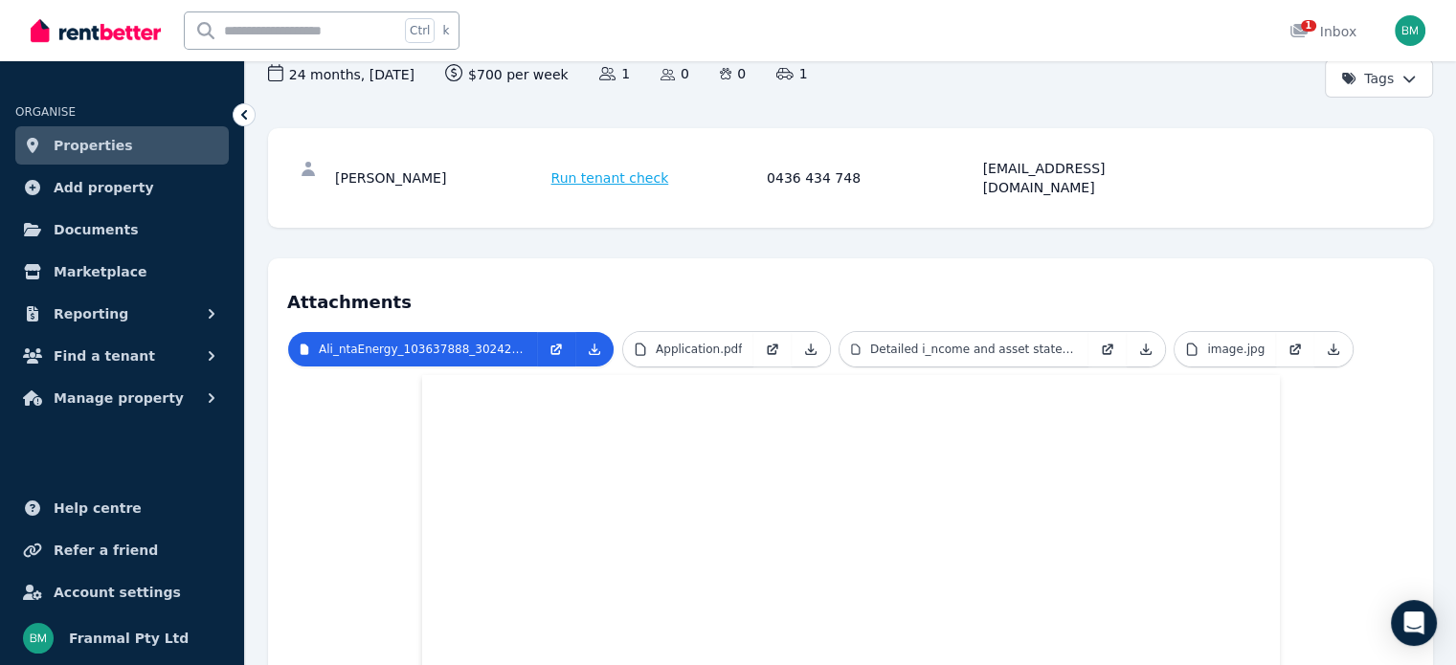
scroll to position [191, 0]
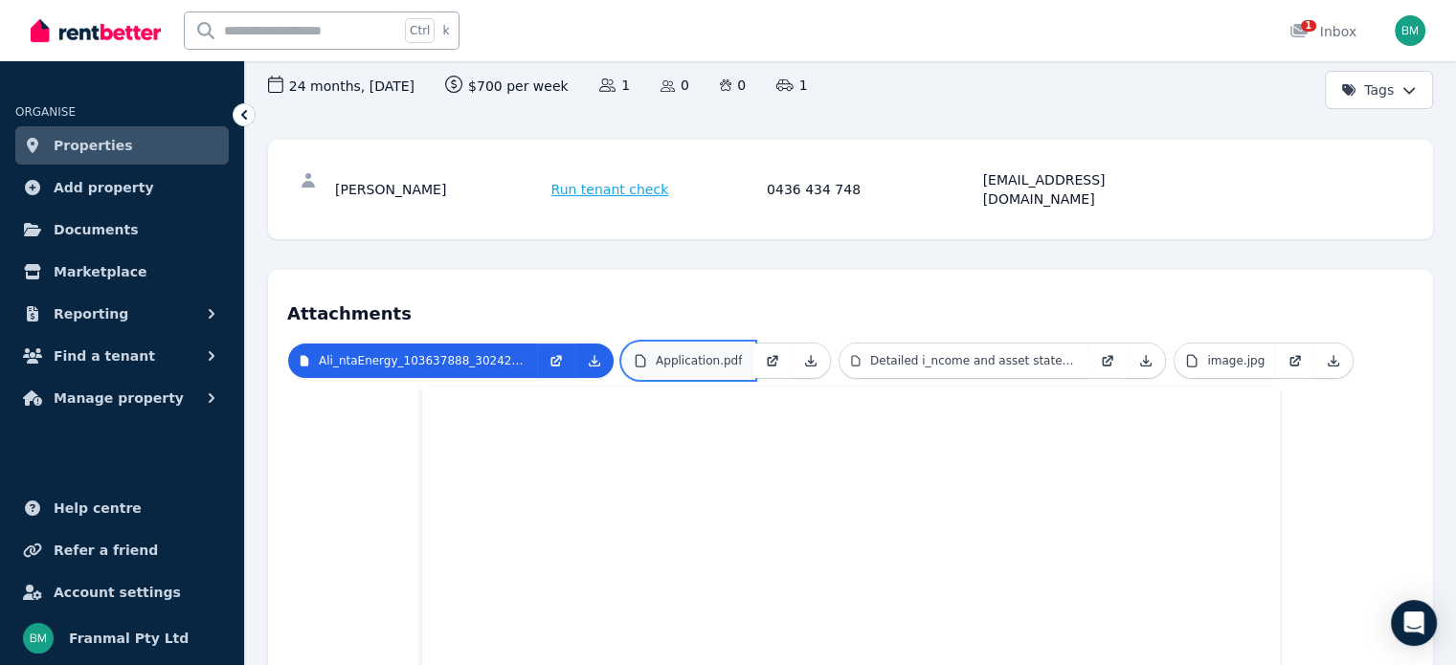
click at [731, 353] on p "Application.pdf" at bounding box center [699, 360] width 86 height 15
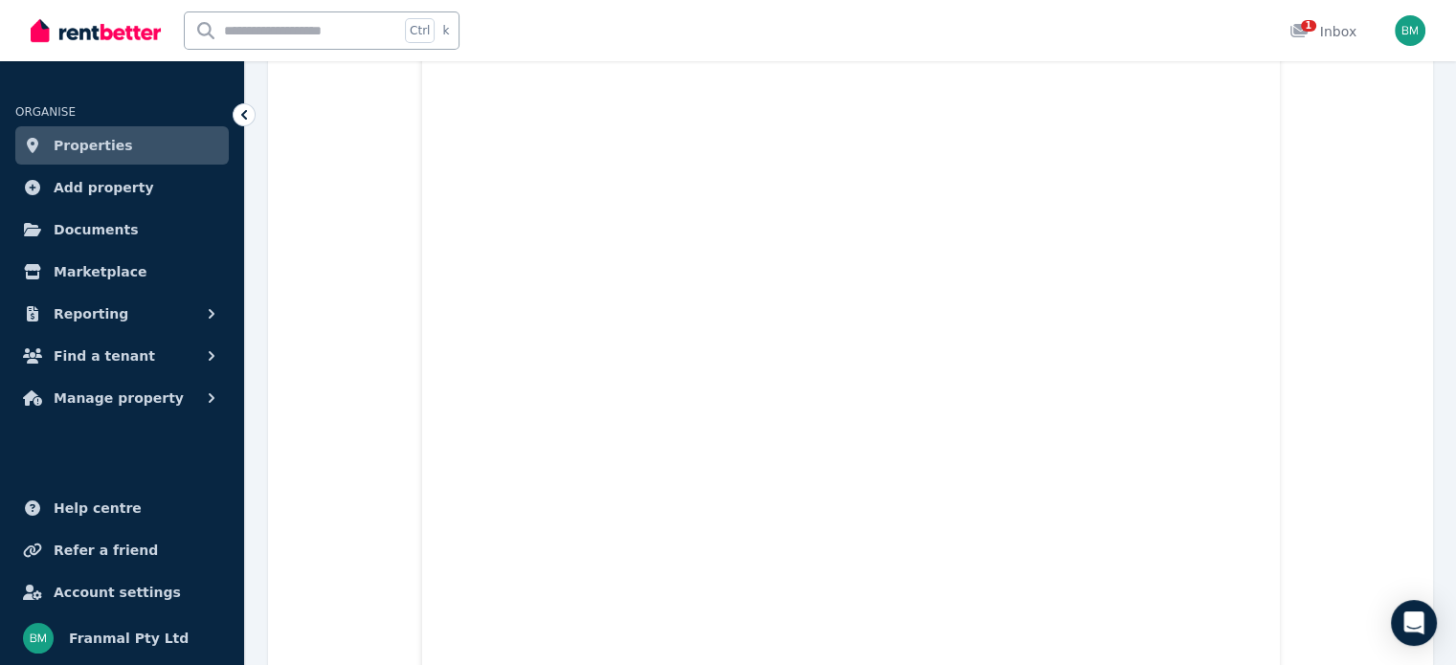
scroll to position [0, 0]
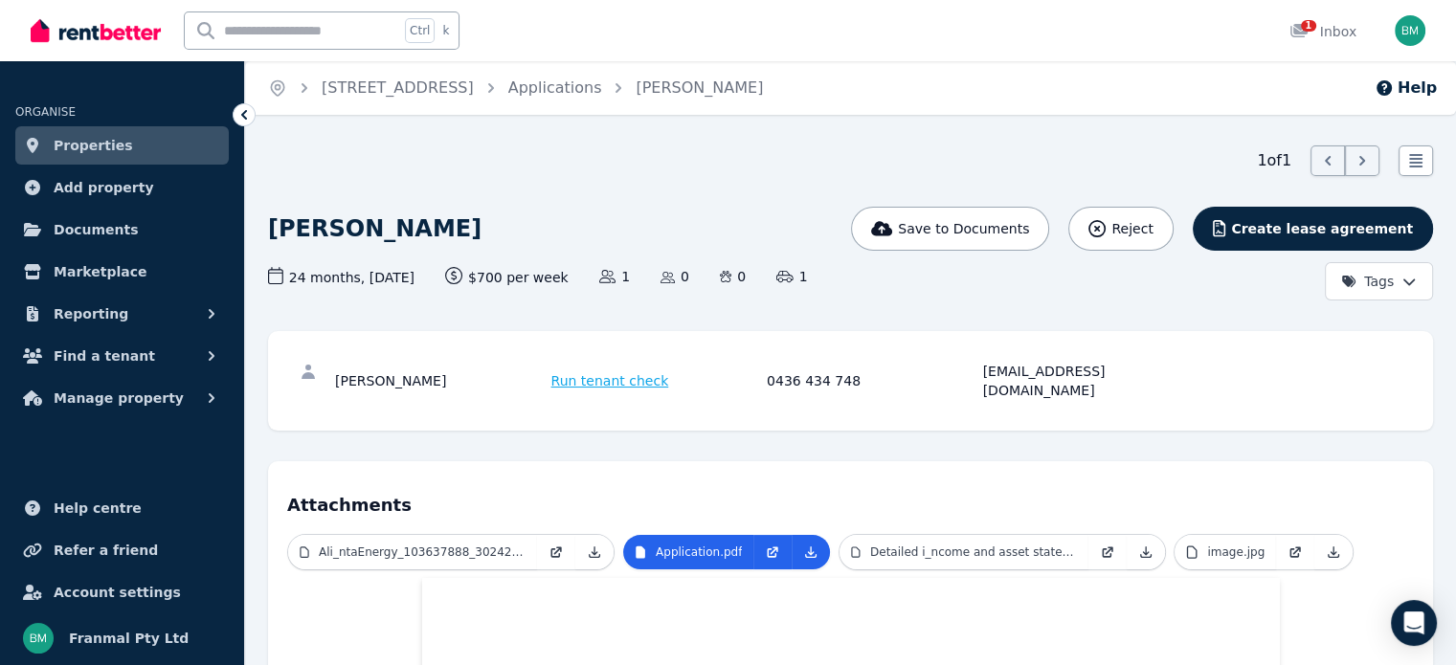
click at [249, 119] on icon at bounding box center [244, 114] width 19 height 19
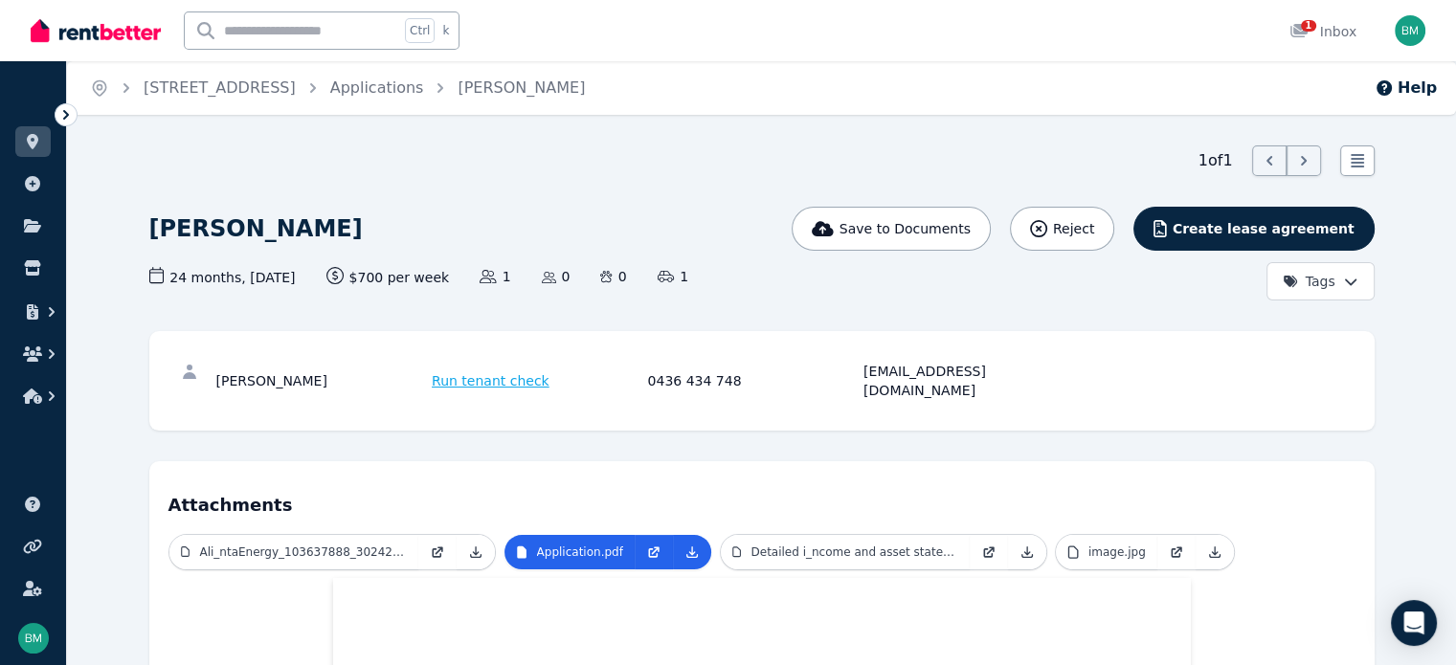
click at [62, 118] on icon at bounding box center [65, 114] width 19 height 19
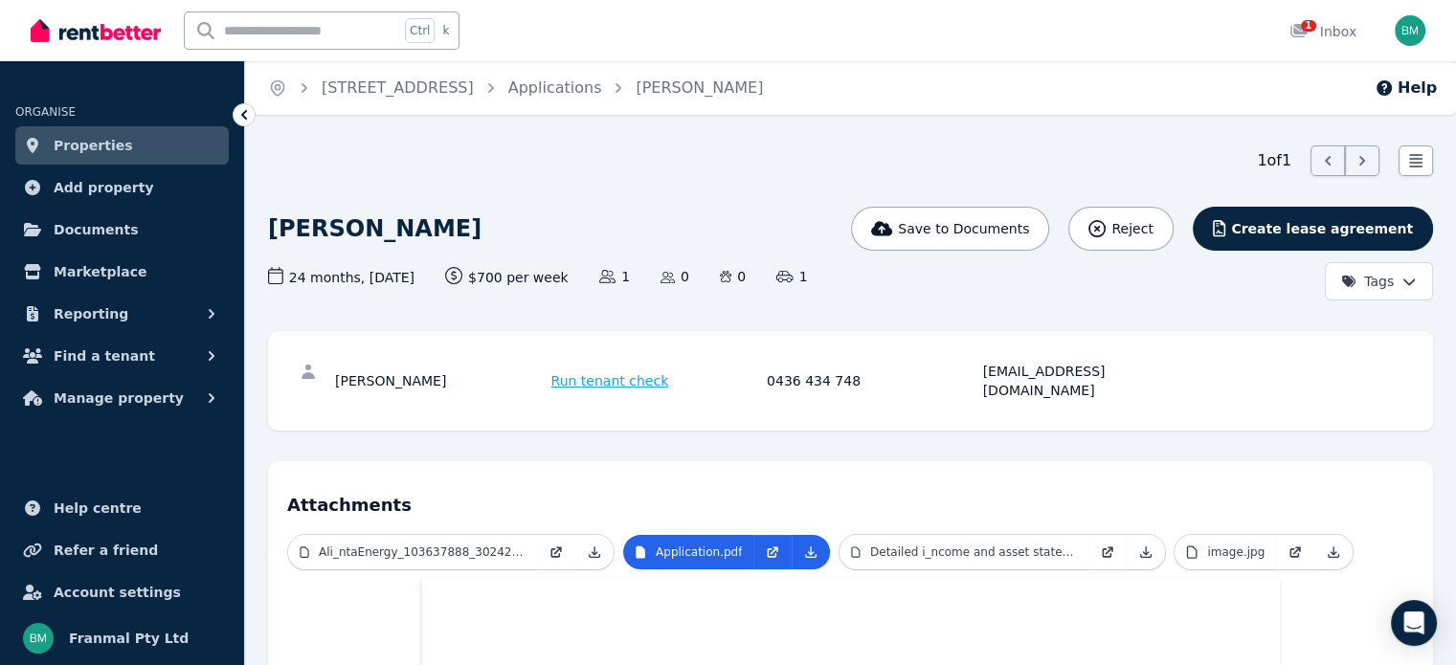
click at [166, 148] on link "Properties" at bounding box center [121, 145] width 213 height 38
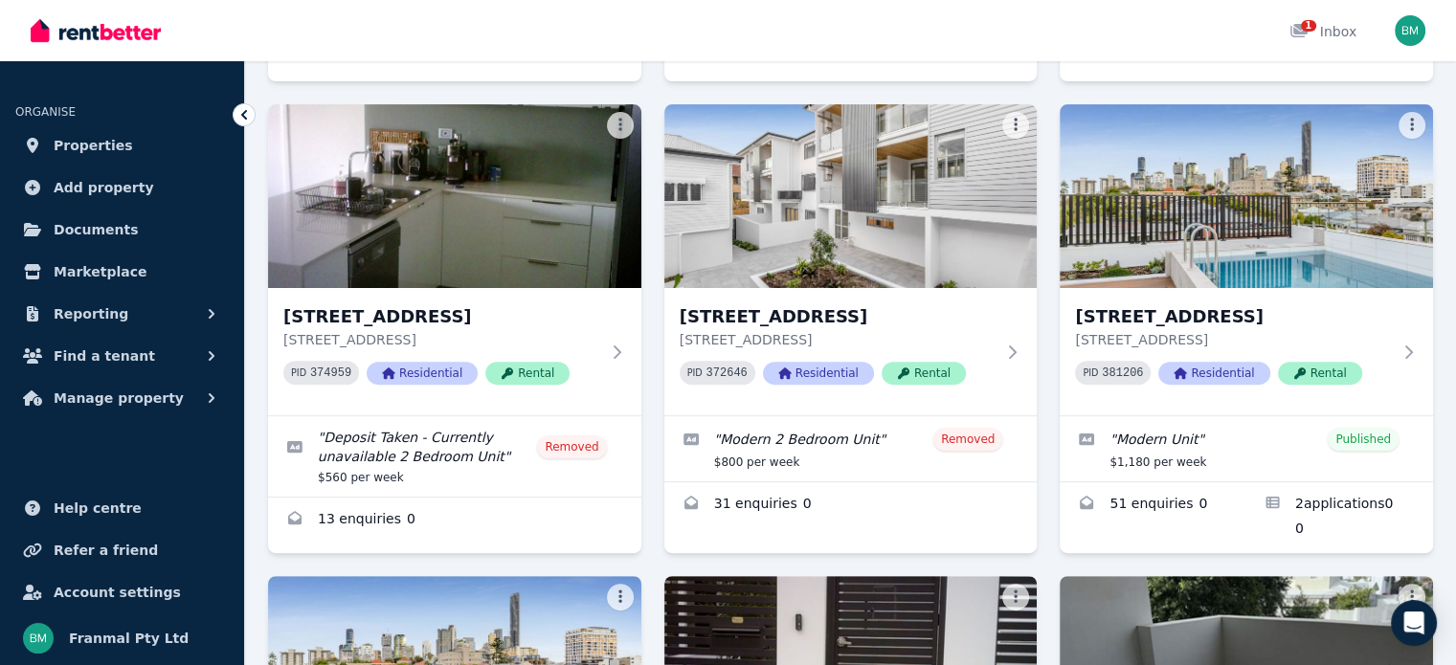
scroll to position [670, 0]
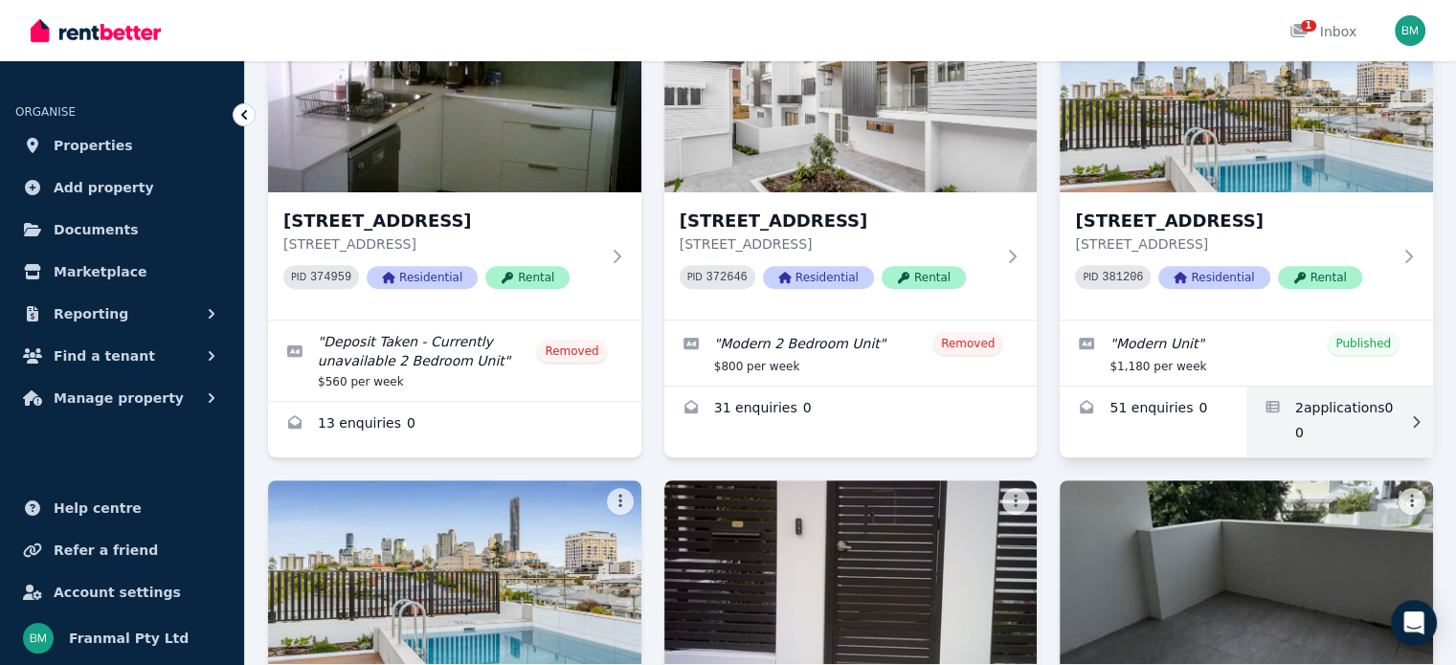
click at [1329, 414] on link "Applications for 157 Harcourt St, New Farm" at bounding box center [1339, 422] width 187 height 71
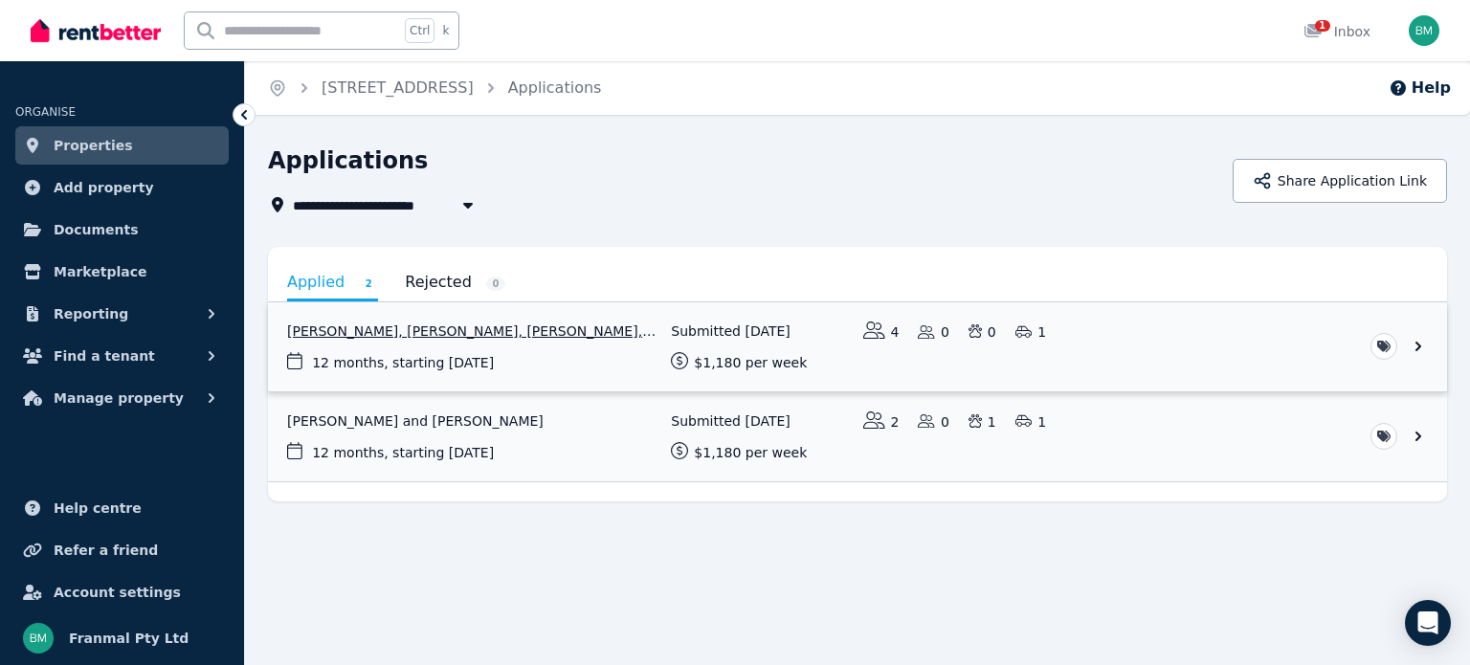
click at [566, 330] on link "View application: Mike Yung, Bilguundalai Unenbat, Preksha Nair, and Sanchir On…" at bounding box center [857, 346] width 1179 height 89
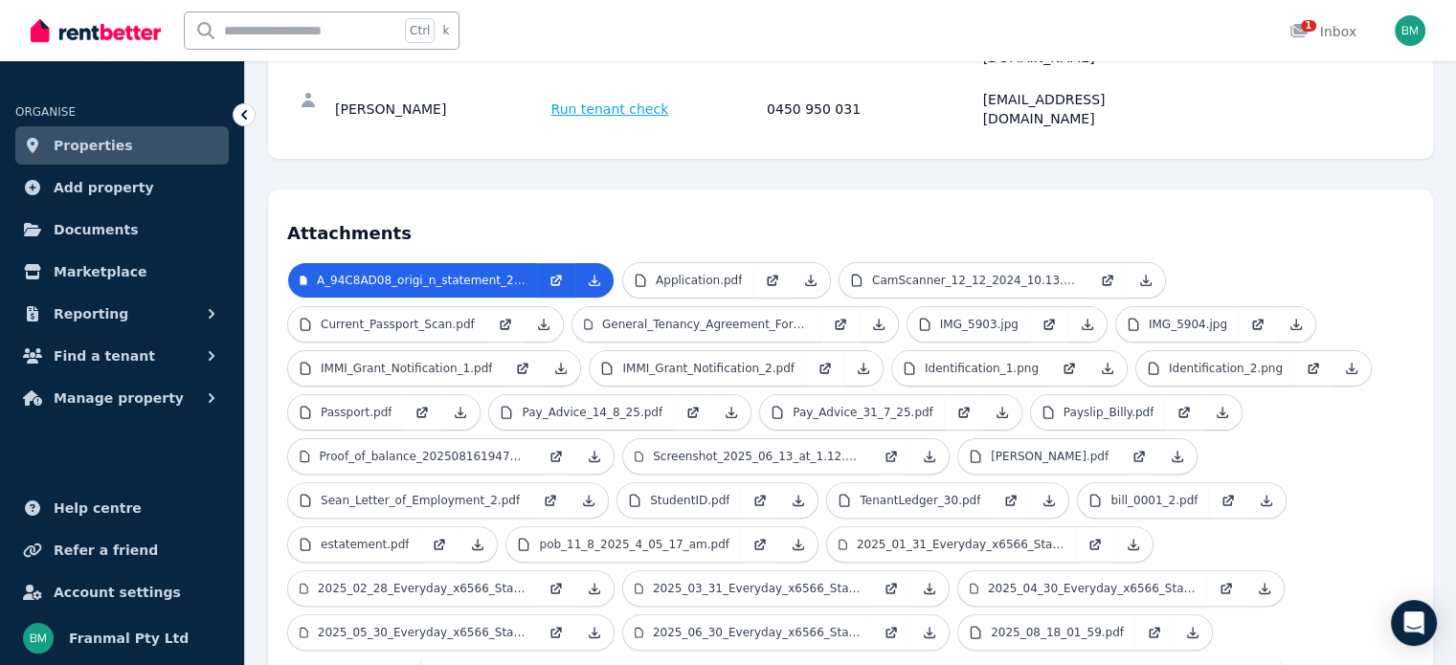
scroll to position [459, 0]
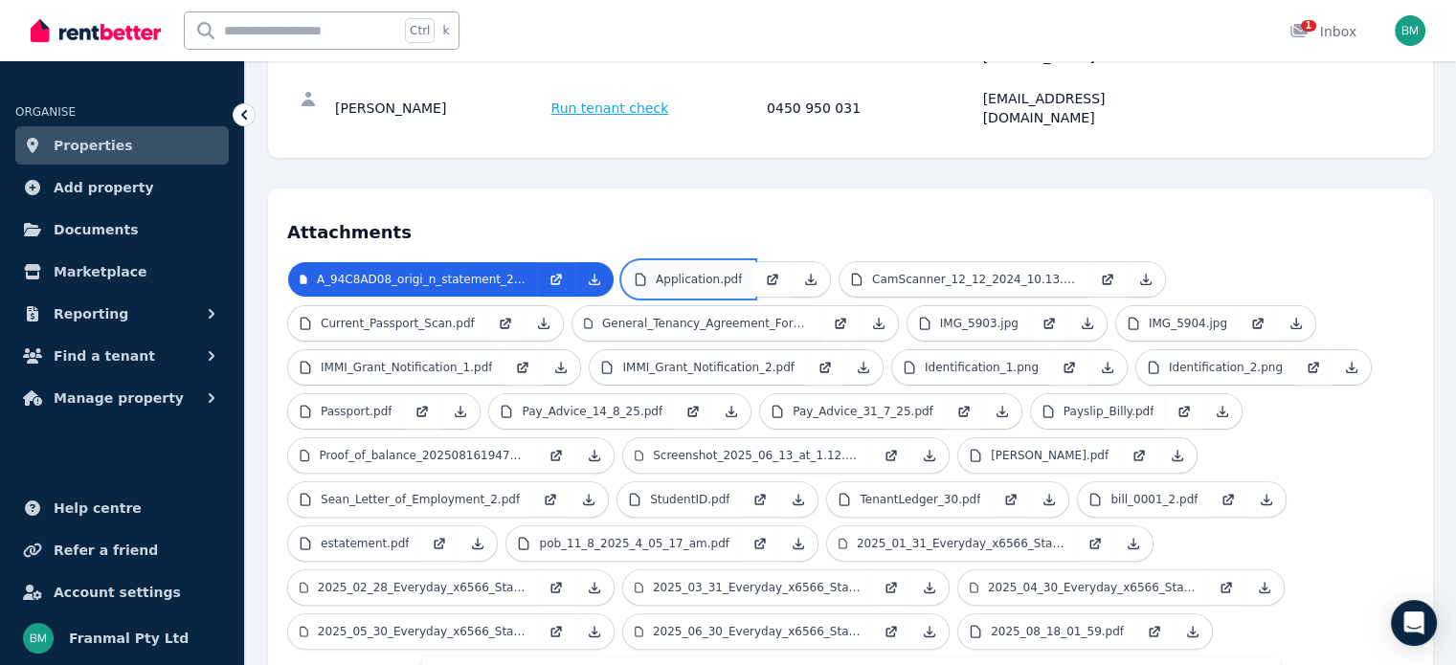
click at [737, 262] on link "Application.pdf" at bounding box center [688, 279] width 130 height 34
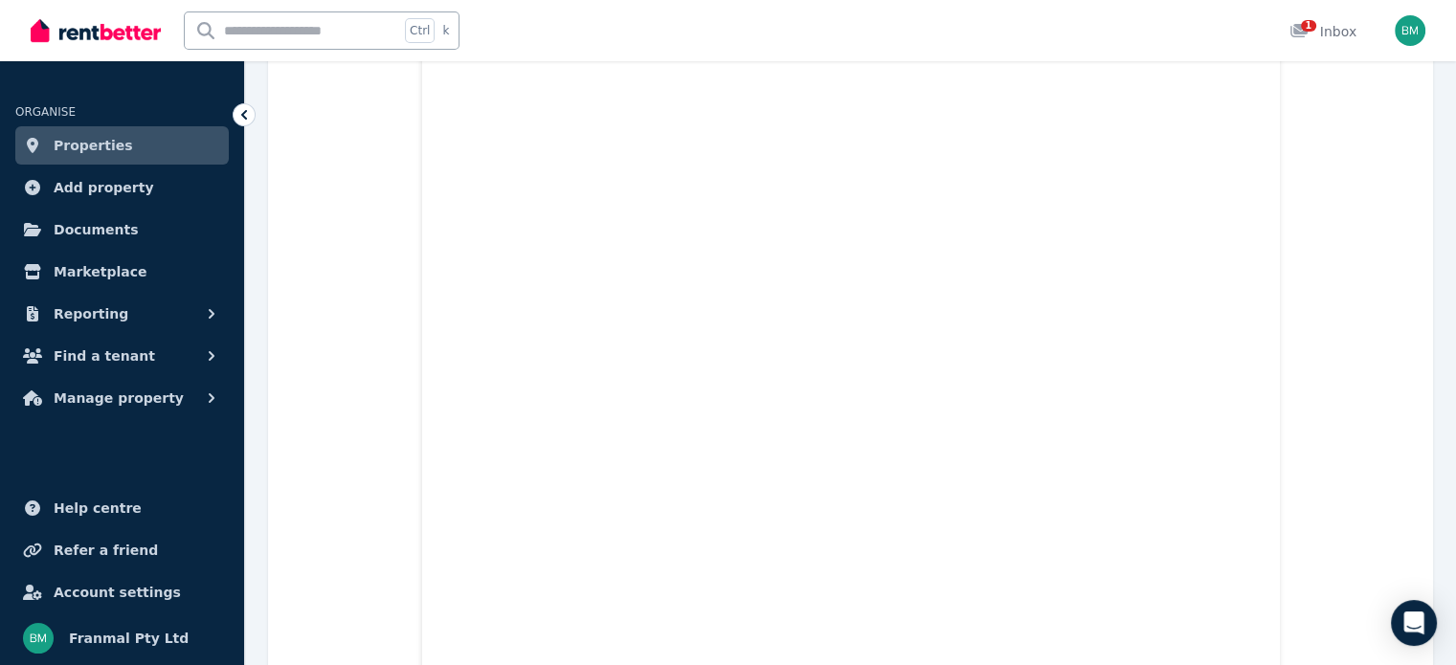
scroll to position [842, 0]
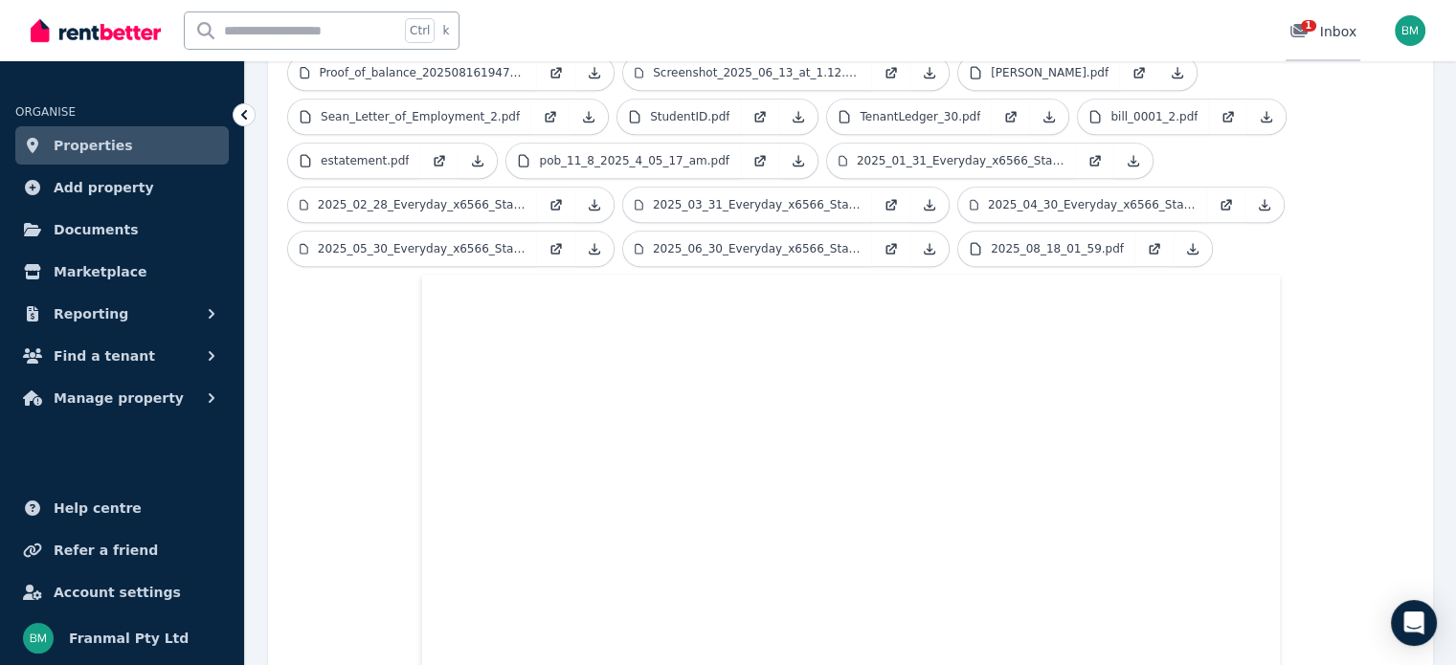
click at [1306, 25] on span "1" at bounding box center [1308, 25] width 15 height 11
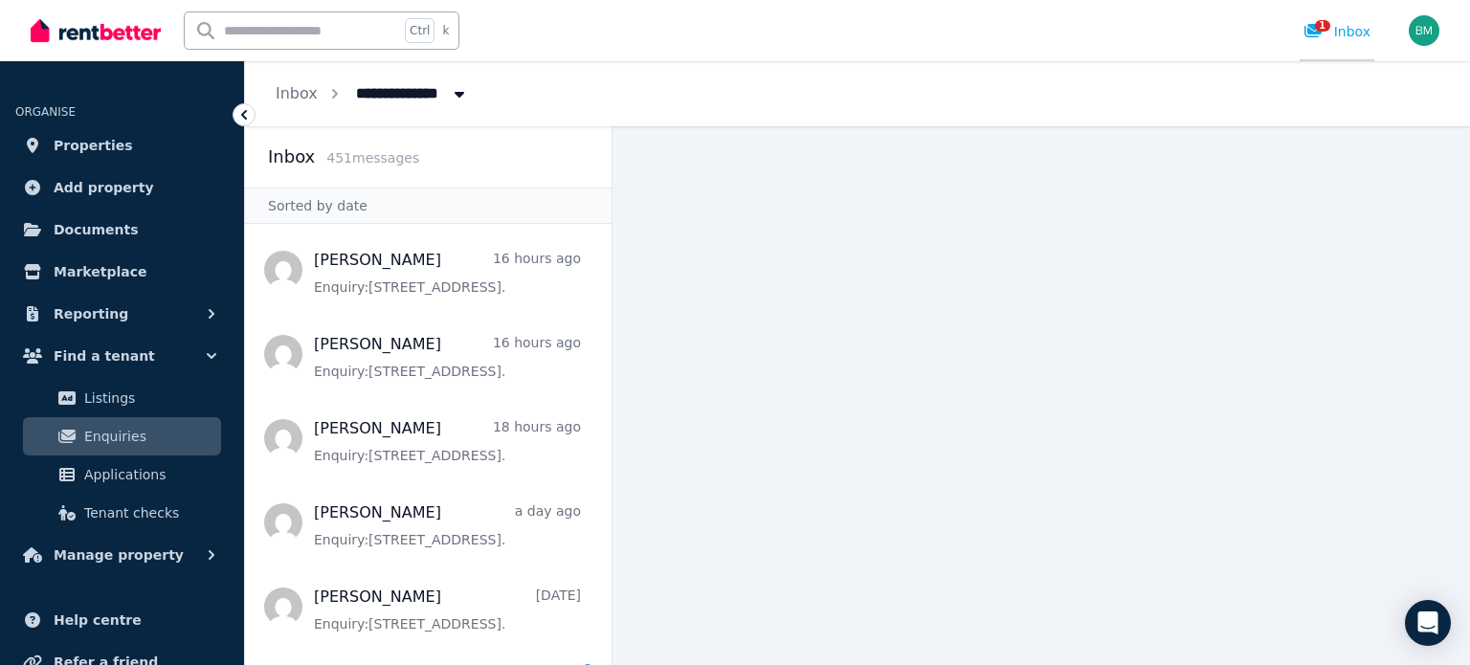
click at [1347, 28] on div "1 Inbox" at bounding box center [1337, 31] width 67 height 19
click at [142, 478] on span "Applications" at bounding box center [148, 474] width 129 height 23
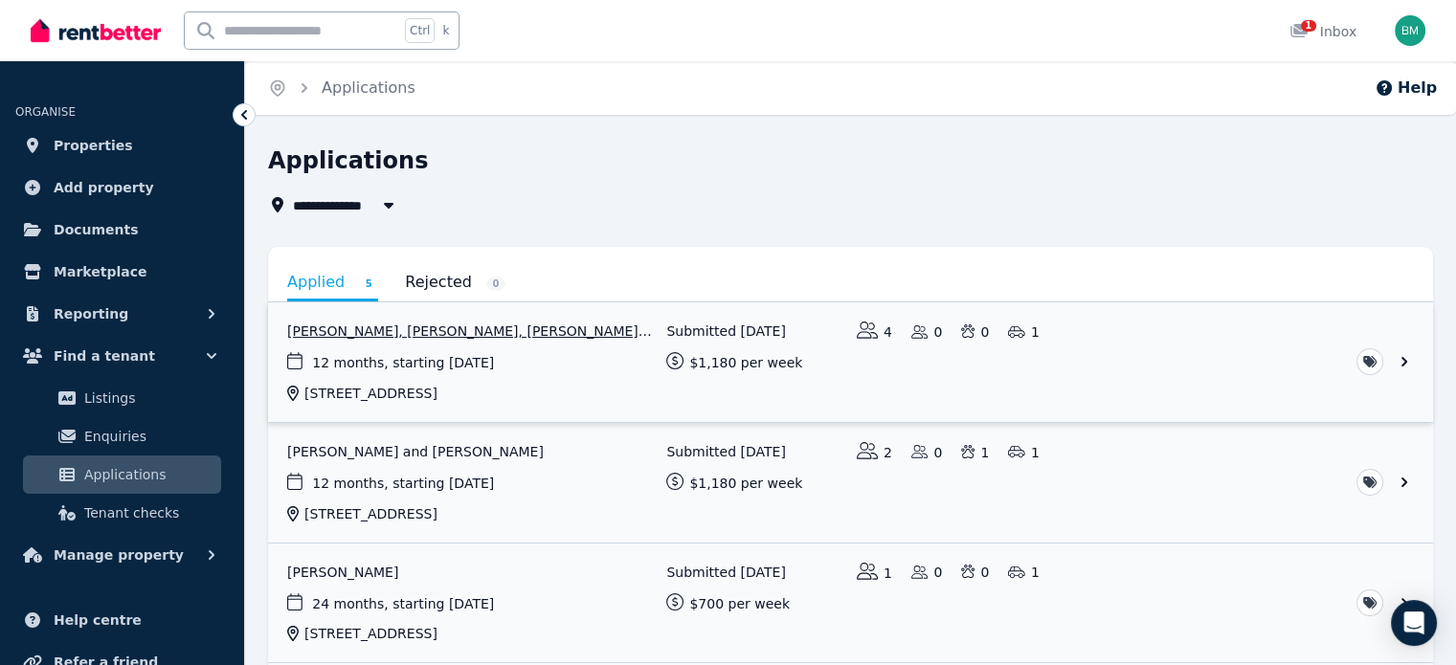
click at [454, 329] on link "View application: Mike Yung, Bilguundalai Unenbat, Preksha Nair, and Sanchir On…" at bounding box center [850, 362] width 1165 height 120
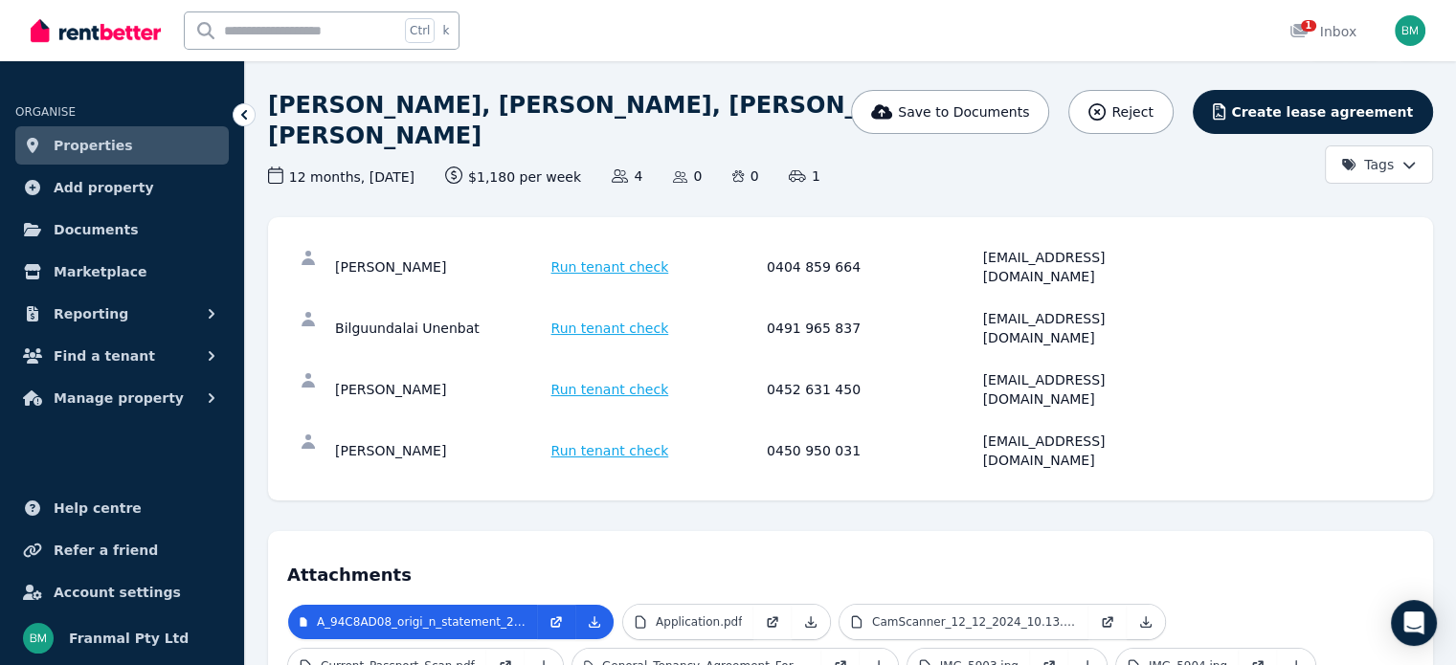
scroll to position [287, 0]
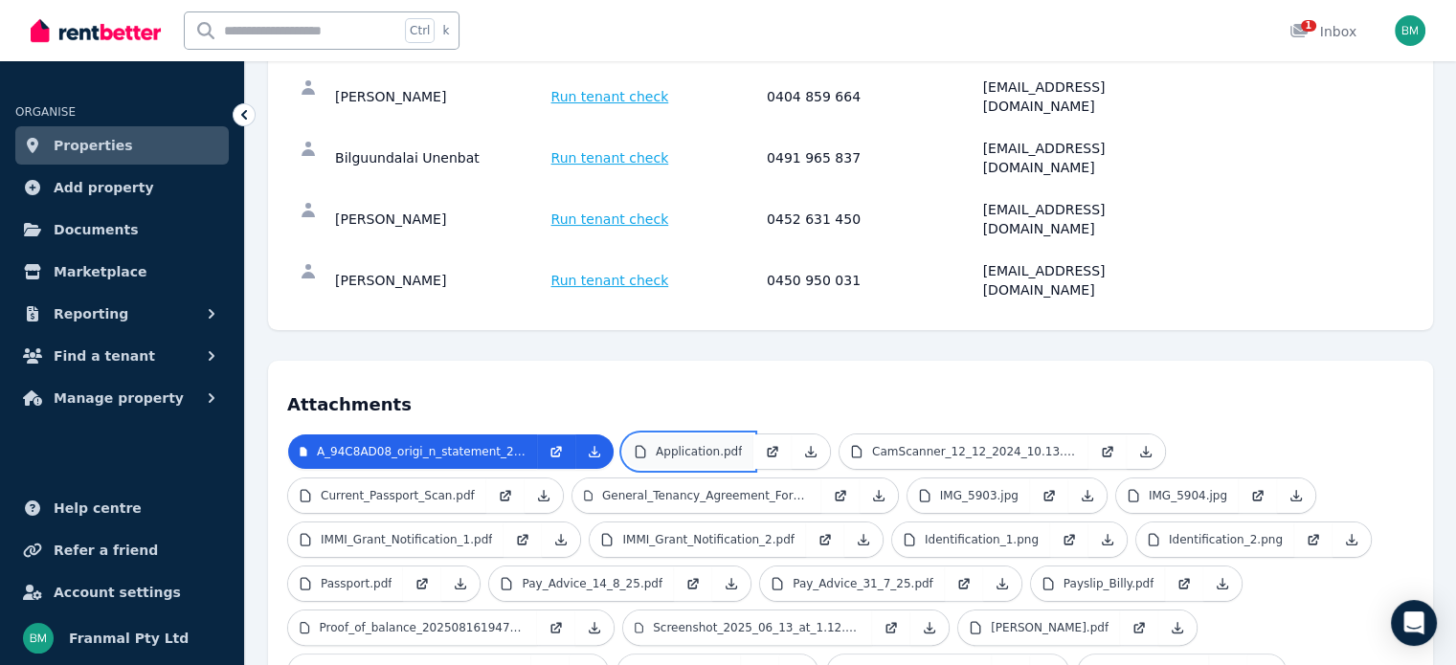
click at [705, 444] on p "Application.pdf" at bounding box center [699, 451] width 86 height 15
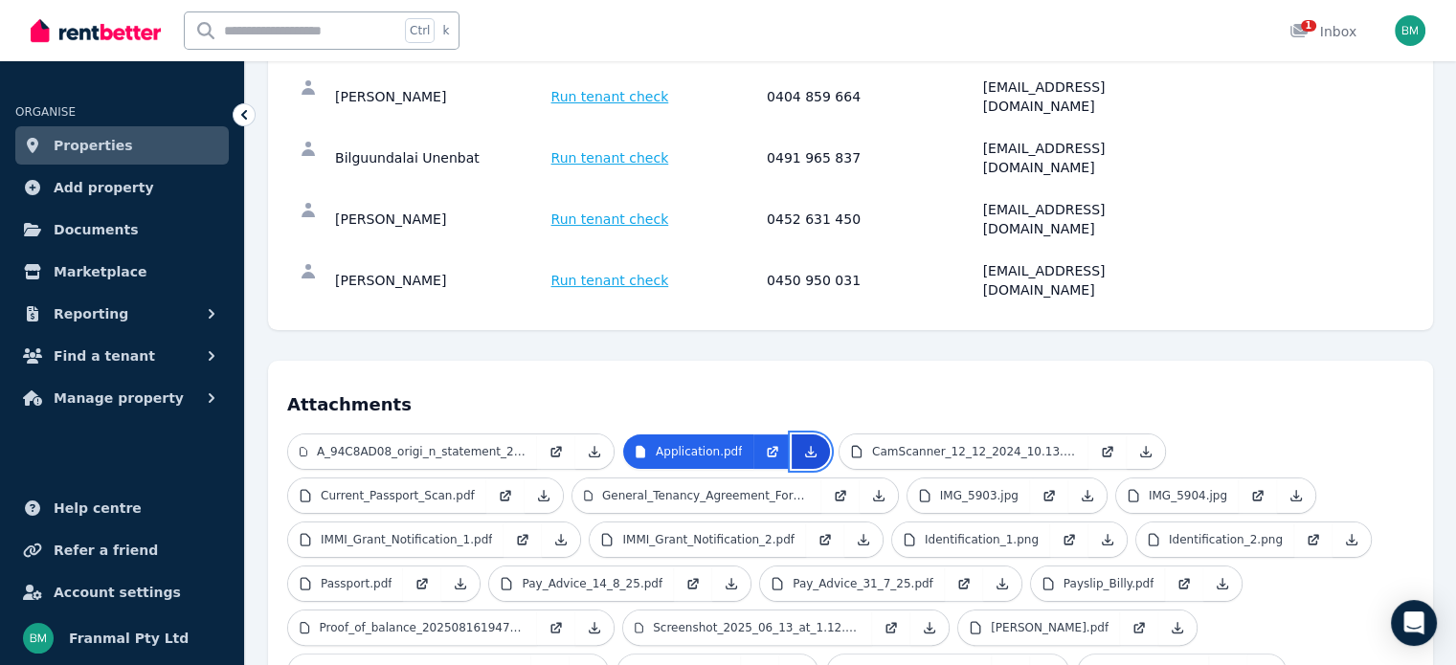
click at [806, 446] on icon at bounding box center [811, 451] width 11 height 11
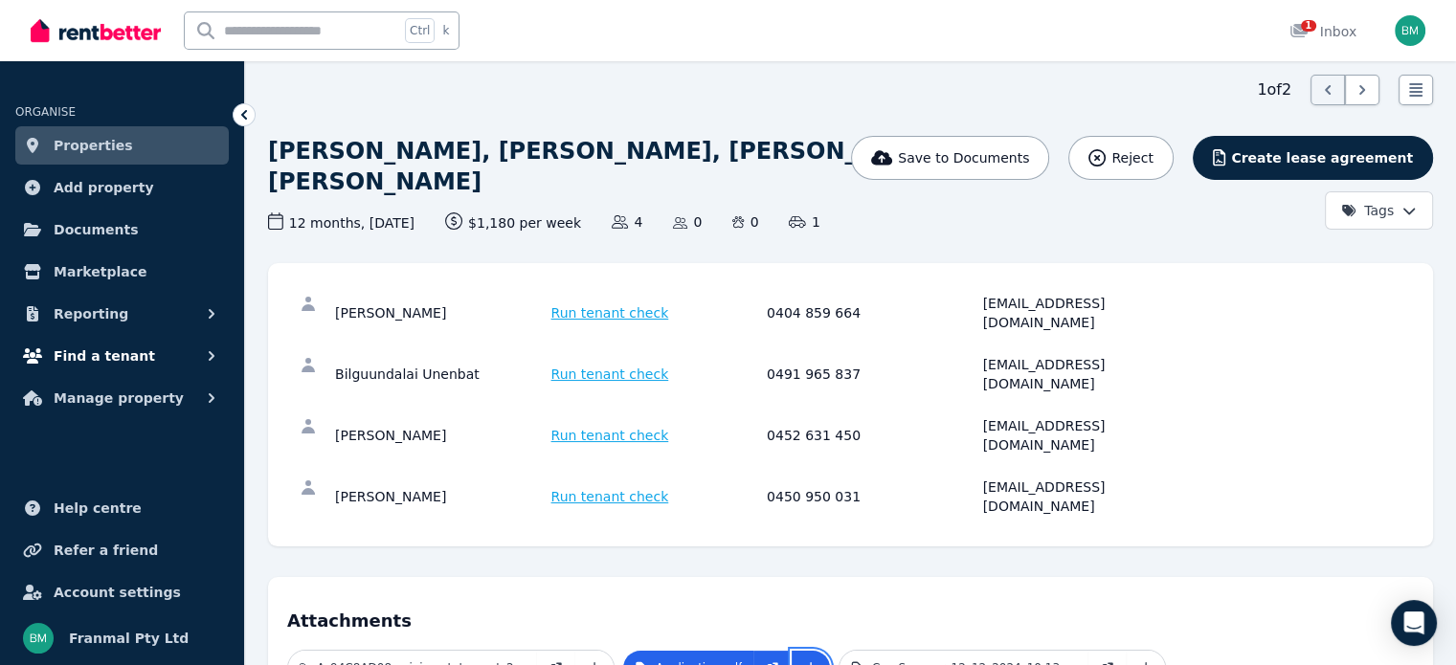
scroll to position [0, 0]
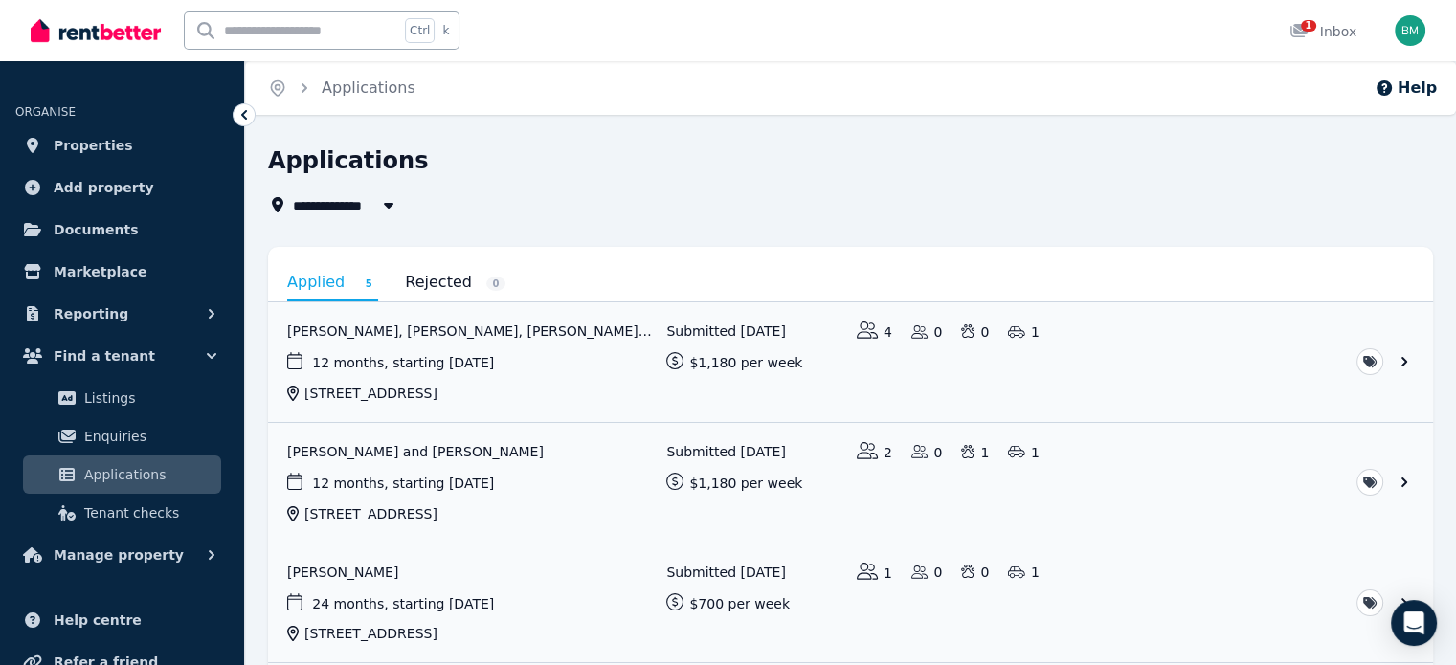
click at [345, 288] on link "Applied 5" at bounding box center [332, 283] width 91 height 35
click at [462, 332] on link "View application: Mike Yung, Bilguundalai Unenbat, Preksha Nair, and Sanchir On…" at bounding box center [850, 362] width 1165 height 120
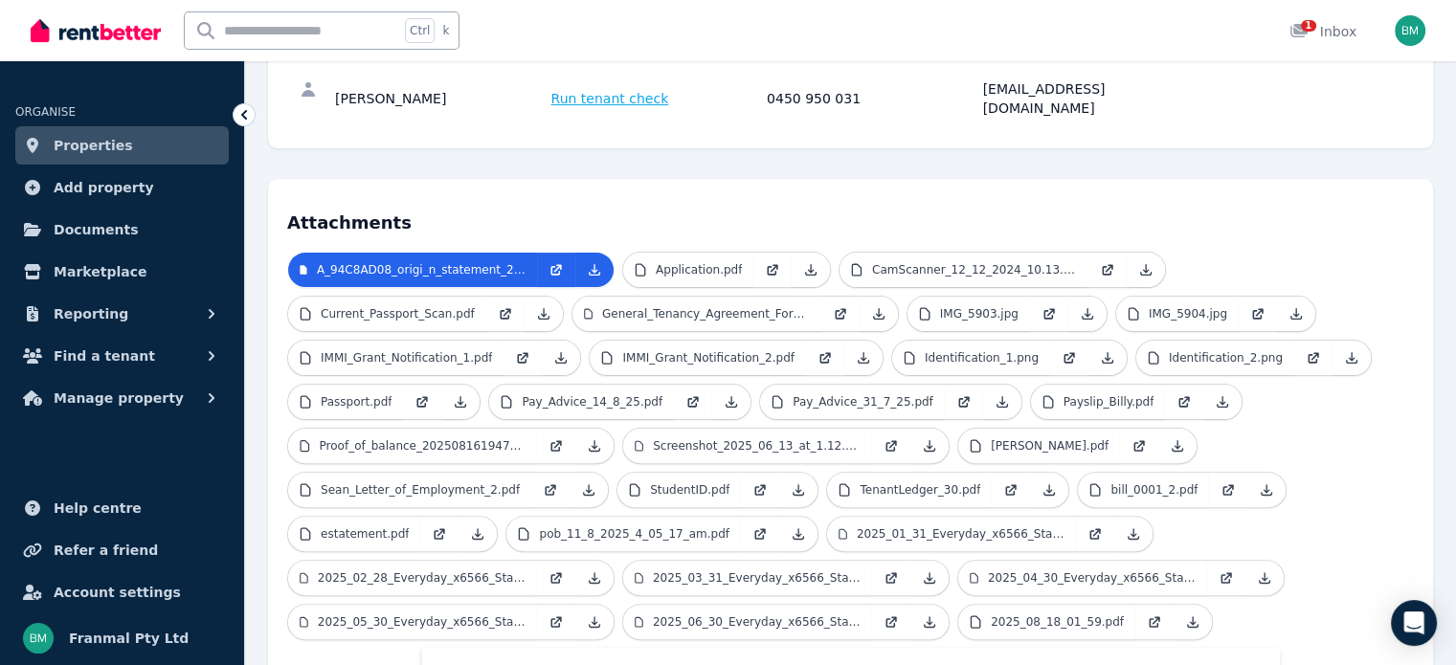
scroll to position [459, 0]
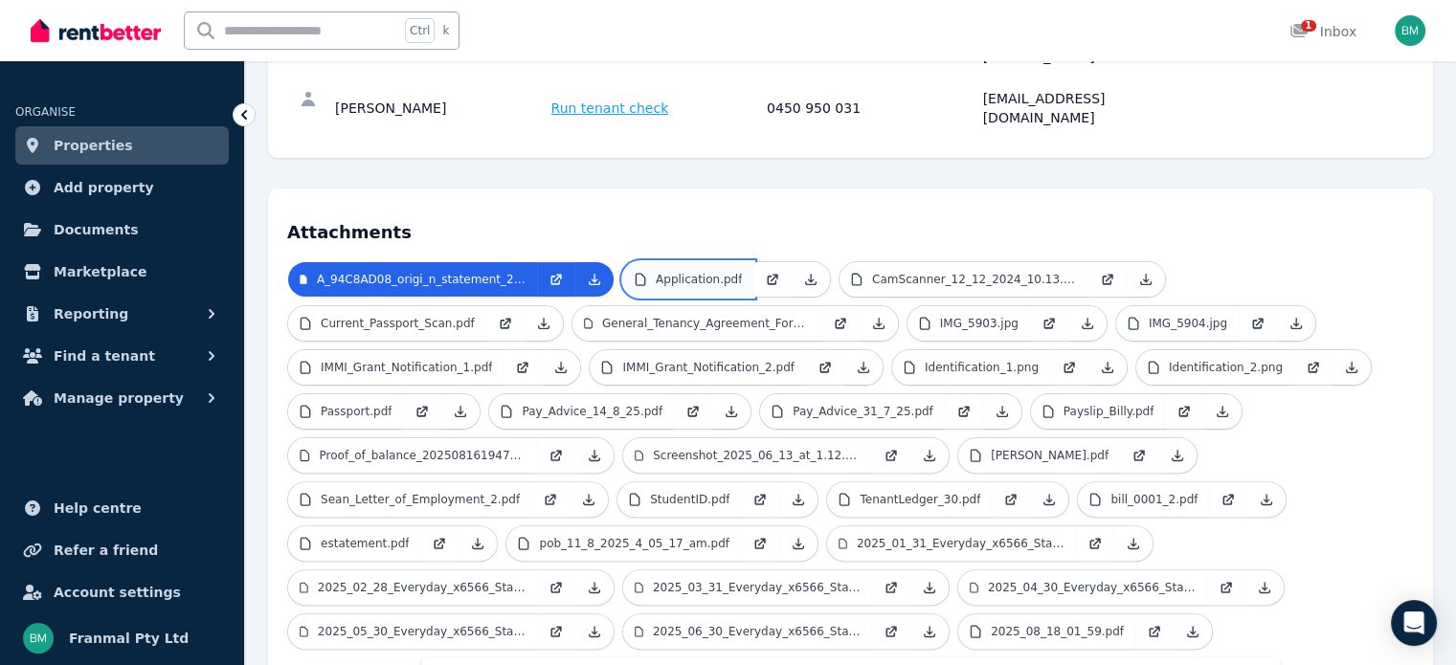
click at [683, 272] on p "Application.pdf" at bounding box center [699, 279] width 86 height 15
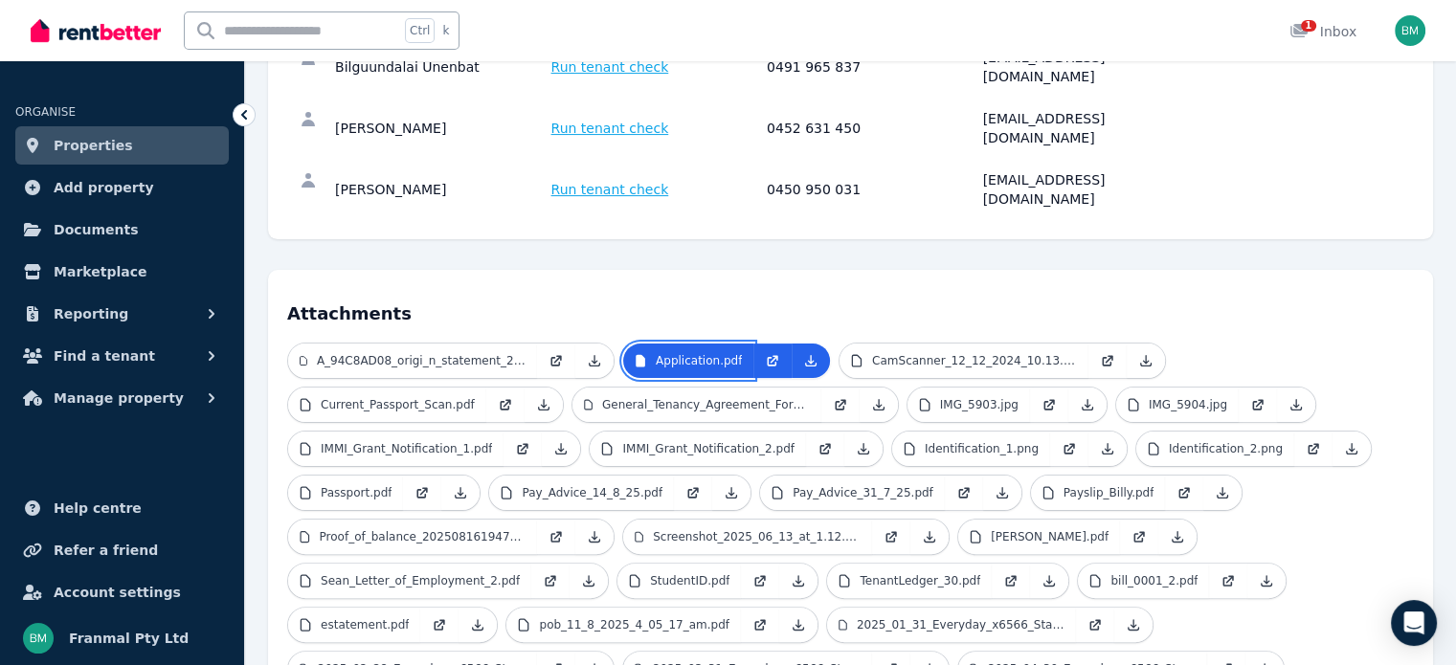
scroll to position [364, 0]
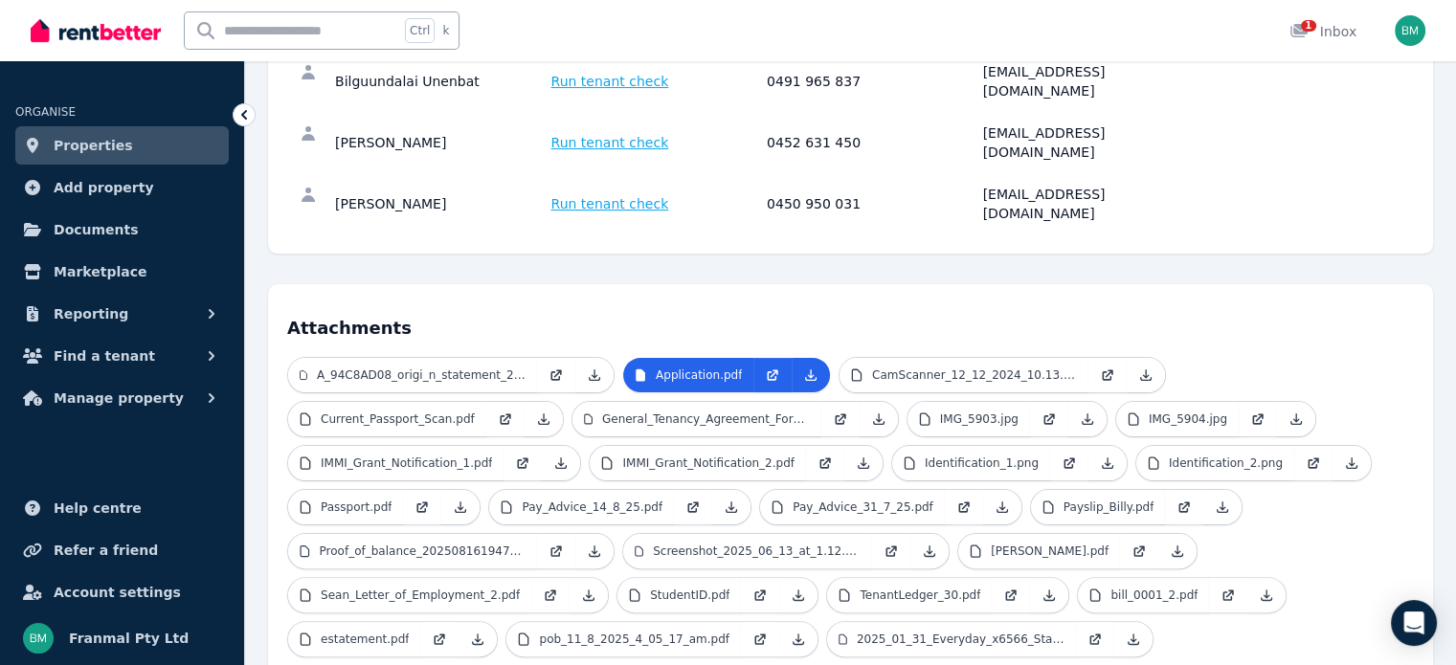
click at [172, 137] on link "Properties" at bounding box center [121, 145] width 213 height 38
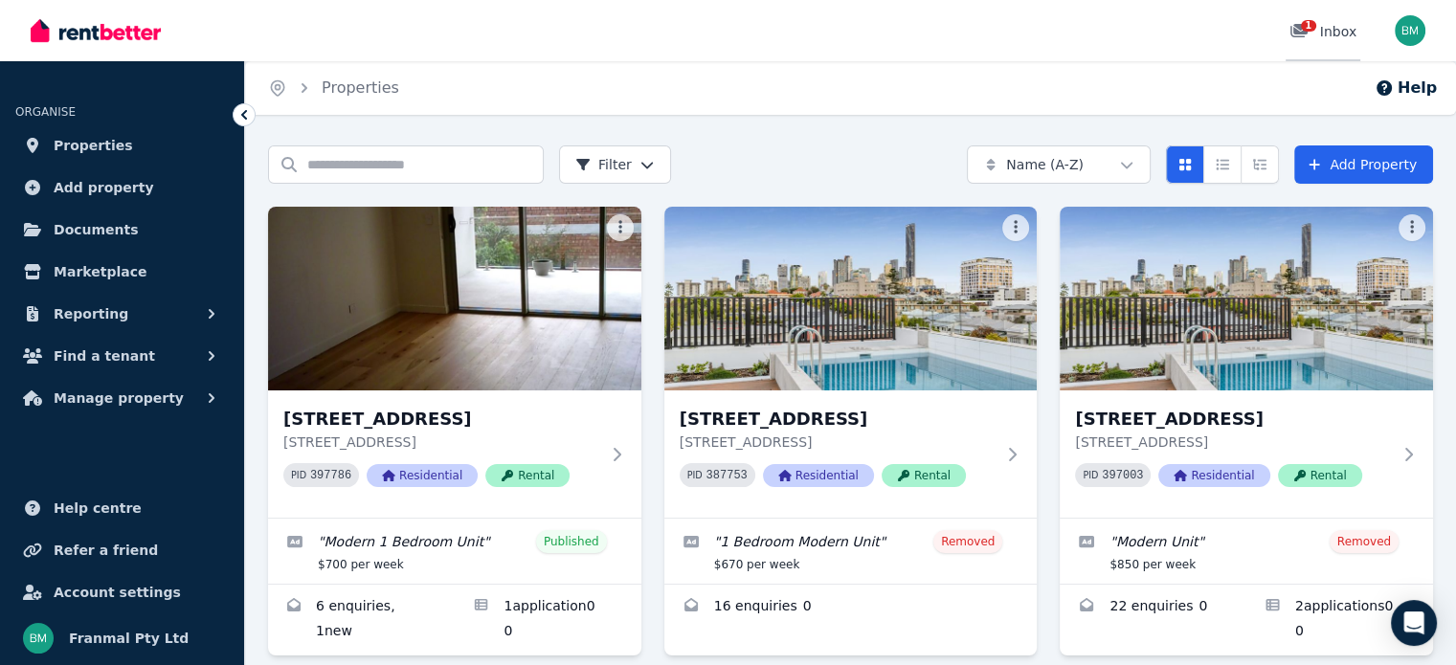
click at [1320, 28] on div "1" at bounding box center [1304, 31] width 31 height 19
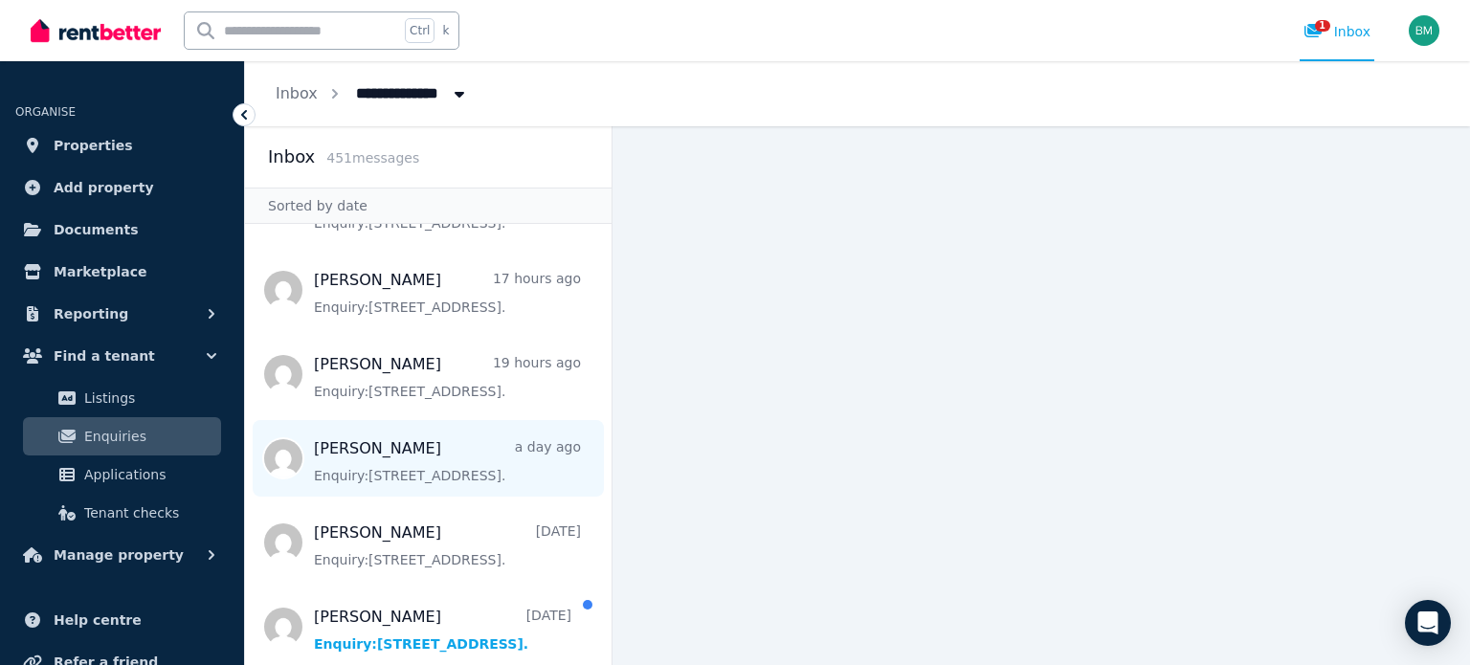
scroll to position [96, 0]
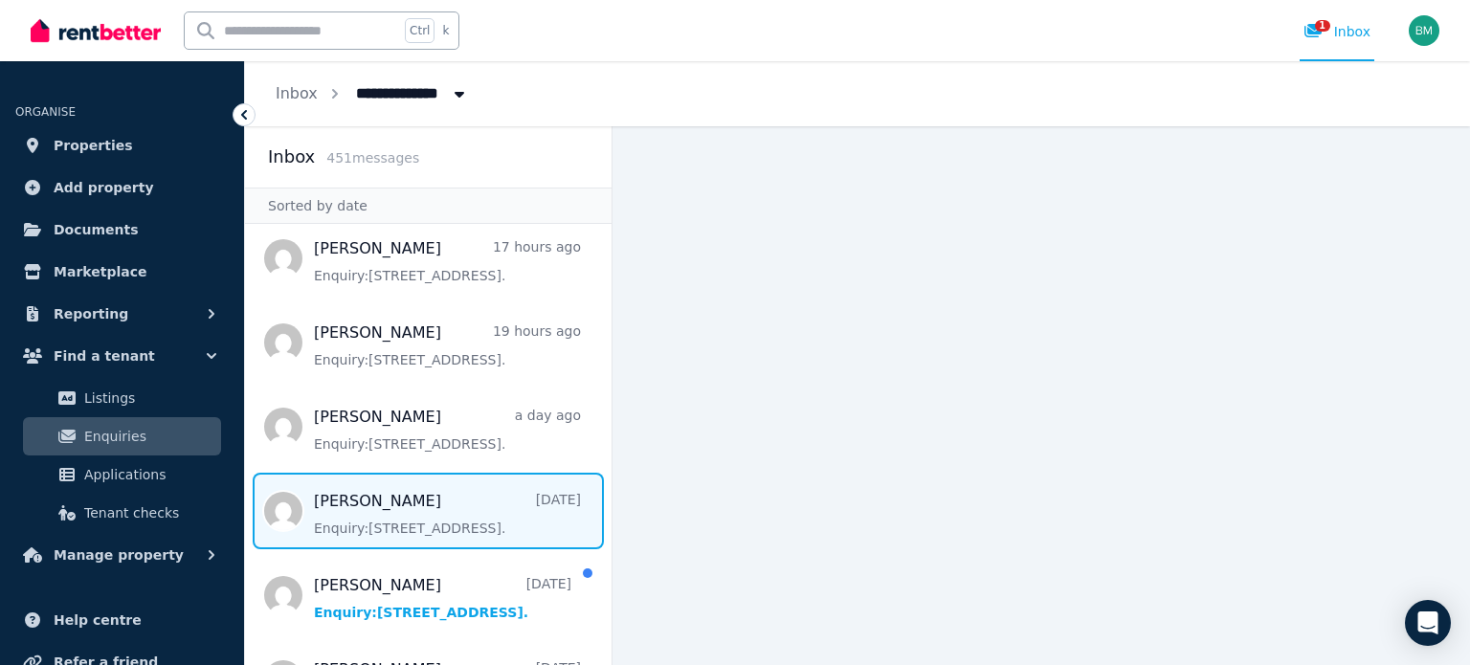
click at [500, 513] on span "Message list" at bounding box center [428, 511] width 367 height 77
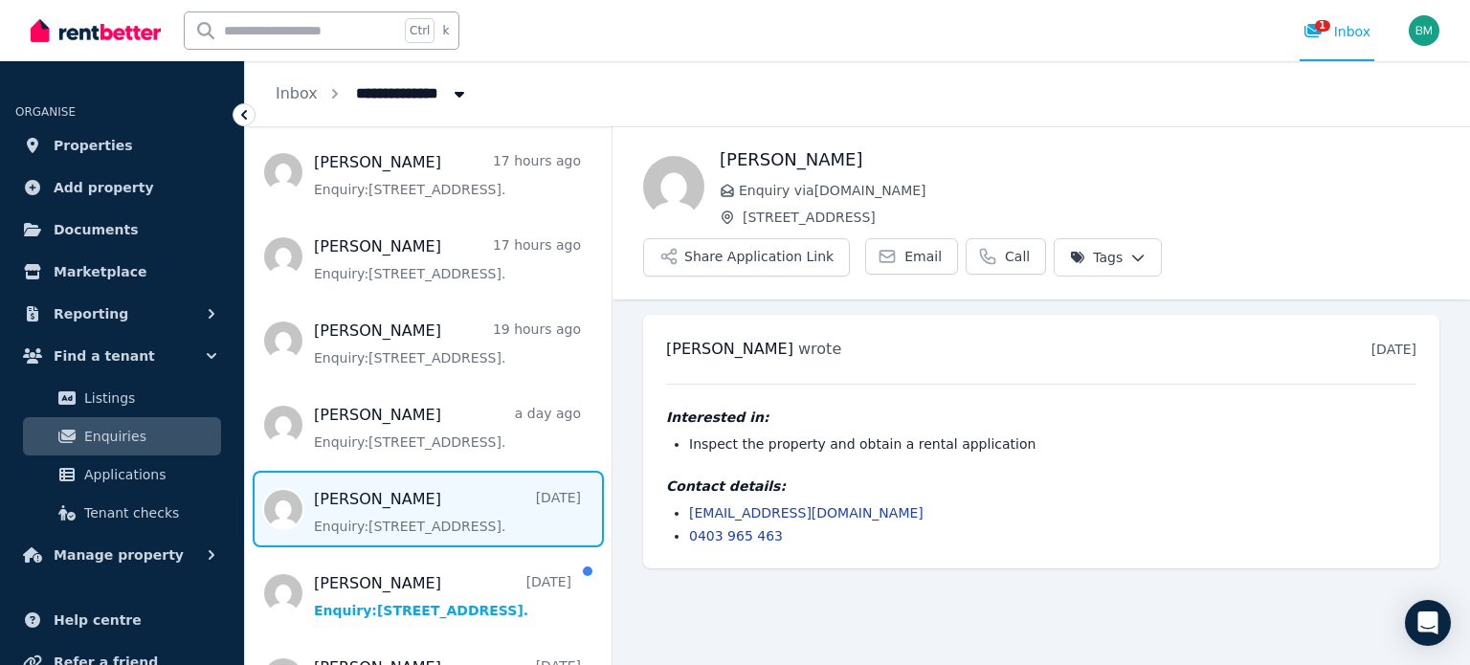
scroll to position [287, 0]
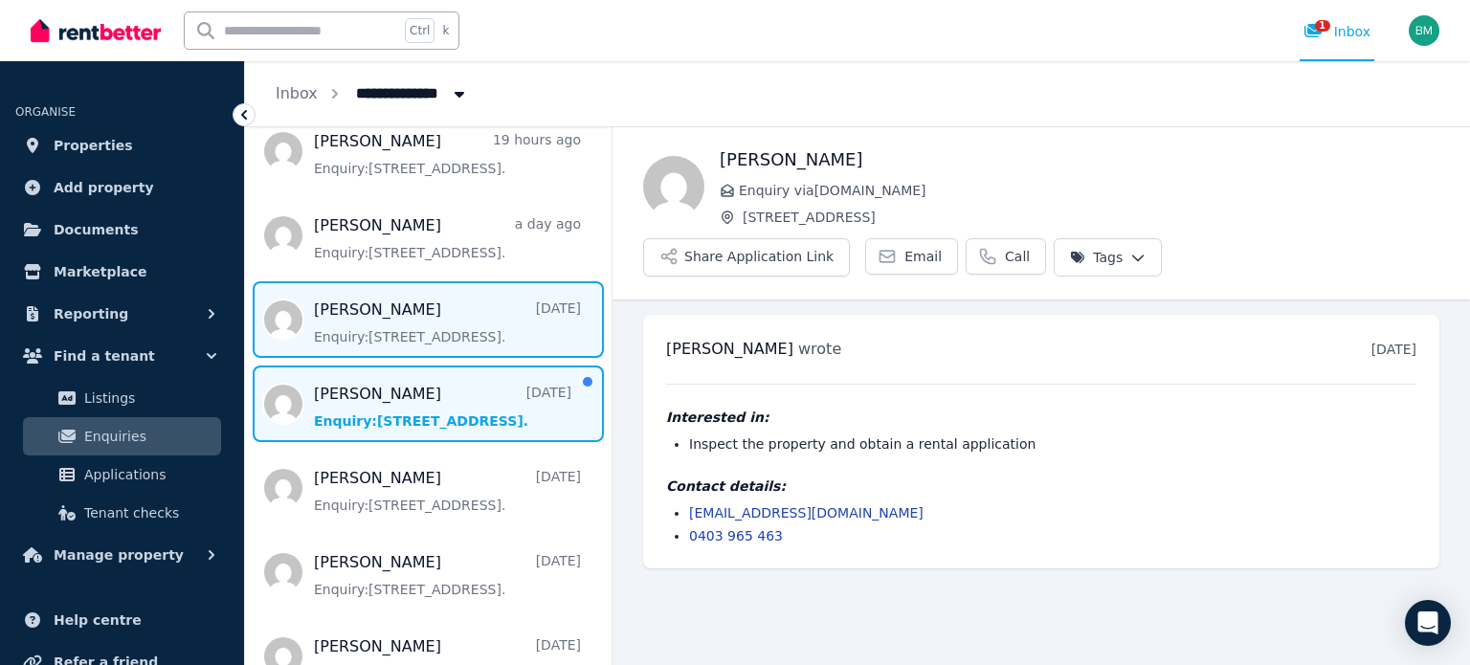
click at [494, 413] on span "Message list" at bounding box center [428, 404] width 367 height 77
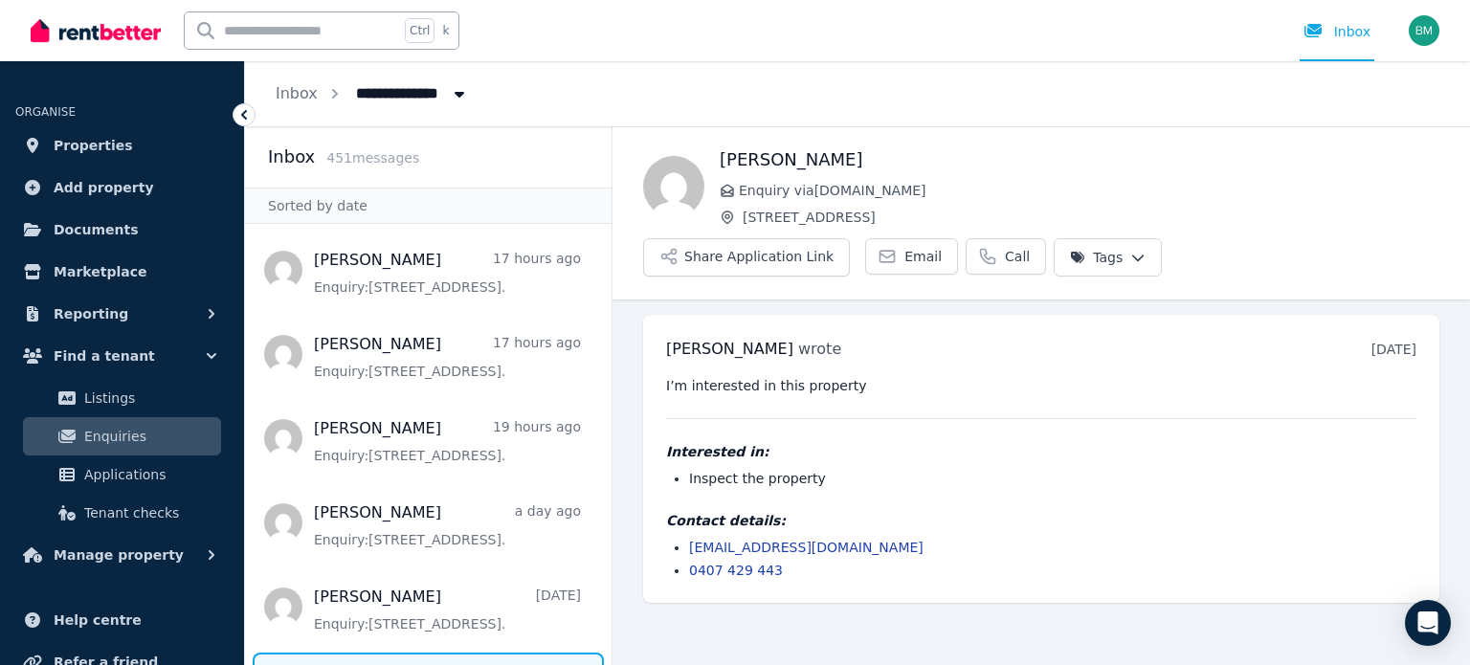
click at [245, 111] on icon at bounding box center [244, 115] width 6 height 10
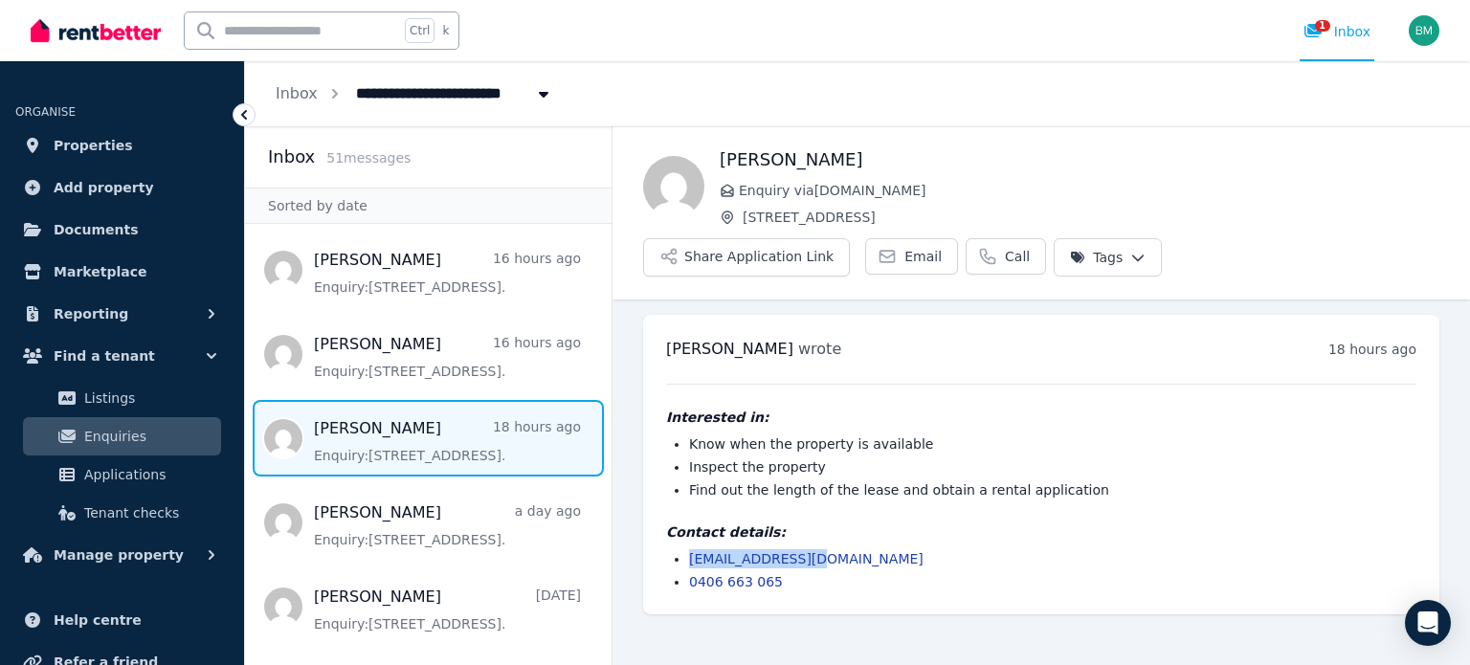
drag, startPoint x: 846, startPoint y: 511, endPoint x: 689, endPoint y: 504, distance: 157.1
click at [689, 549] on li "[EMAIL_ADDRESS][DOMAIN_NAME]" at bounding box center [1052, 558] width 727 height 19
